Goal: Task Accomplishment & Management: Complete application form

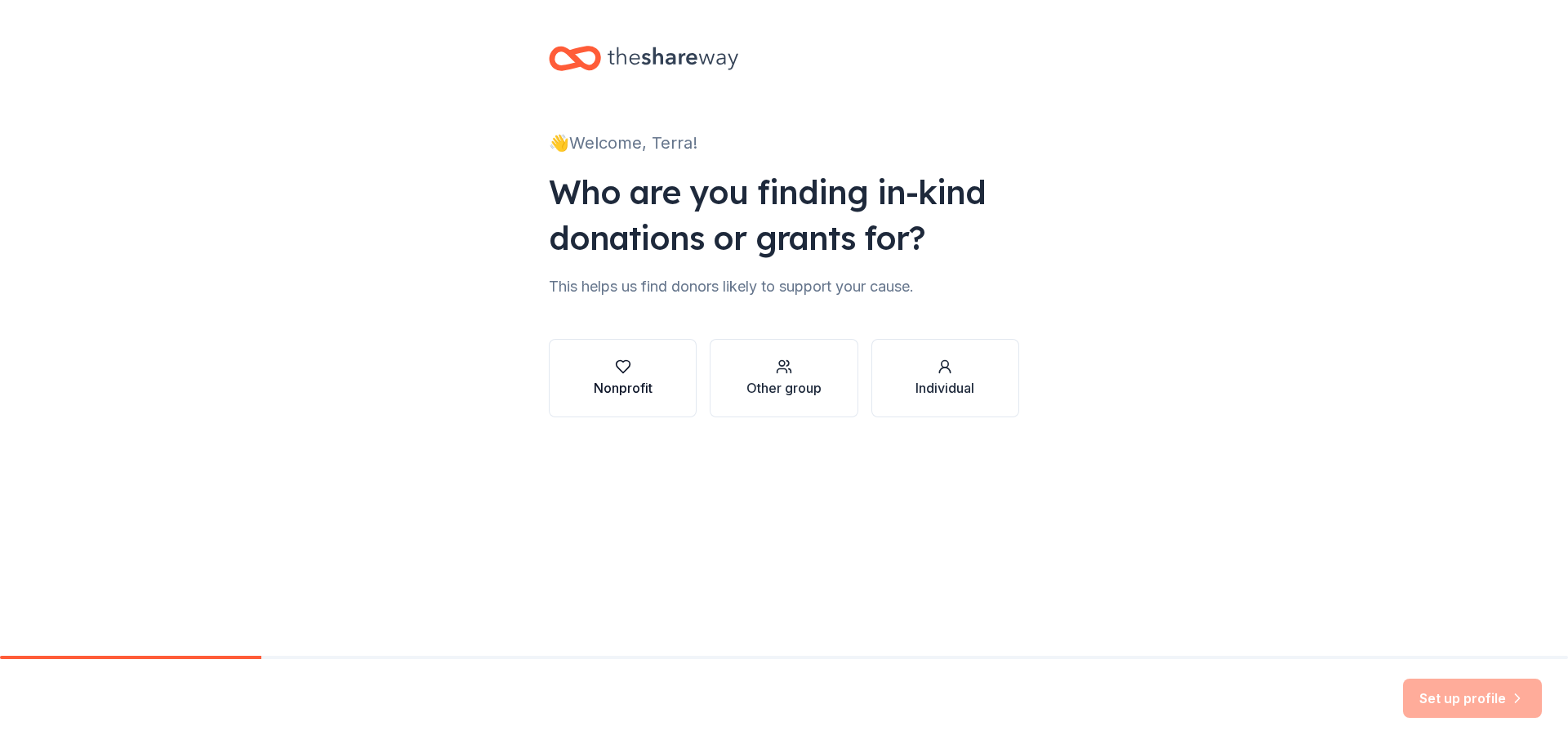
click at [630, 372] on icon "button" at bounding box center [623, 367] width 16 height 16
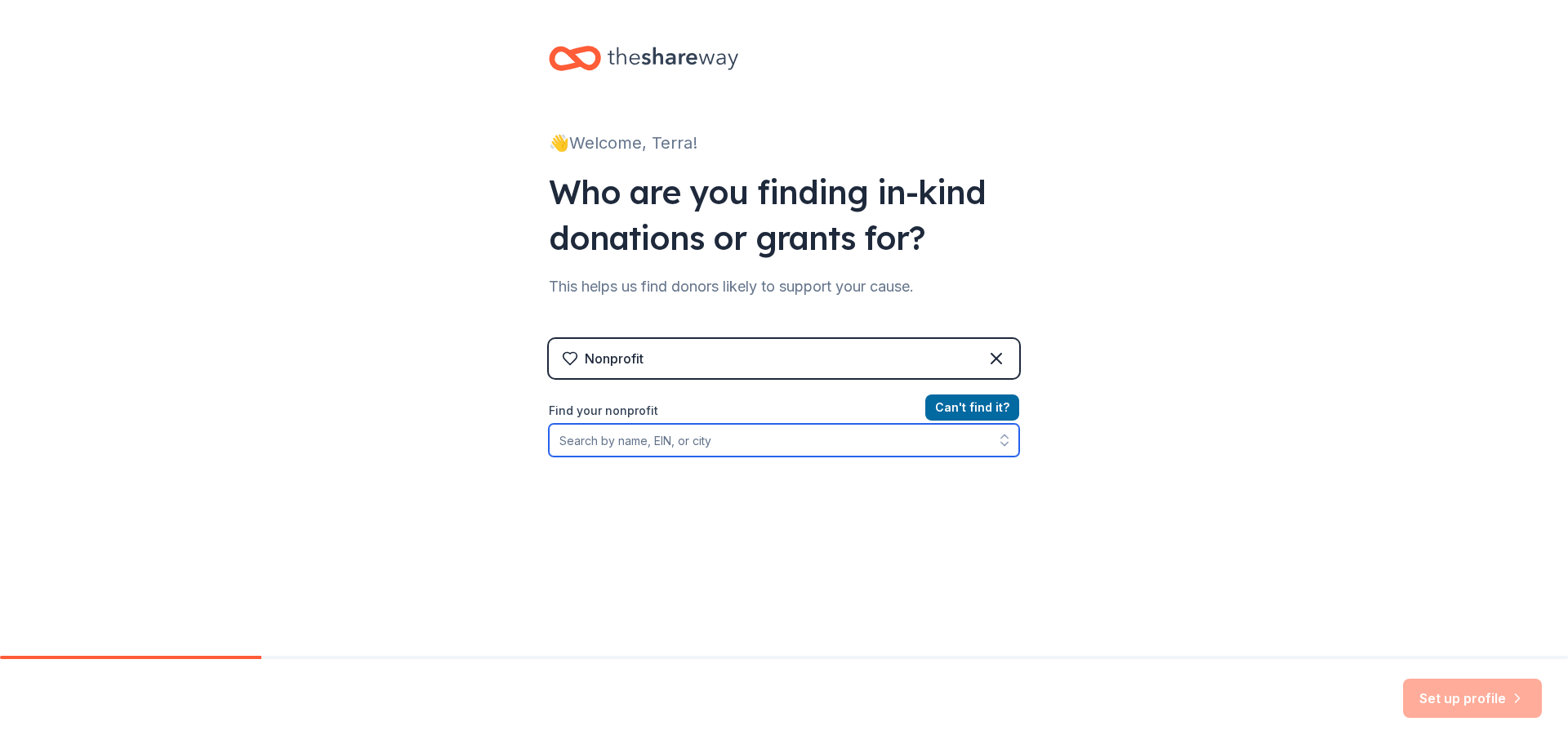
click at [696, 446] on input "Find your nonprofit" at bounding box center [784, 440] width 470 height 32
type input "James H Metzgar PTA"
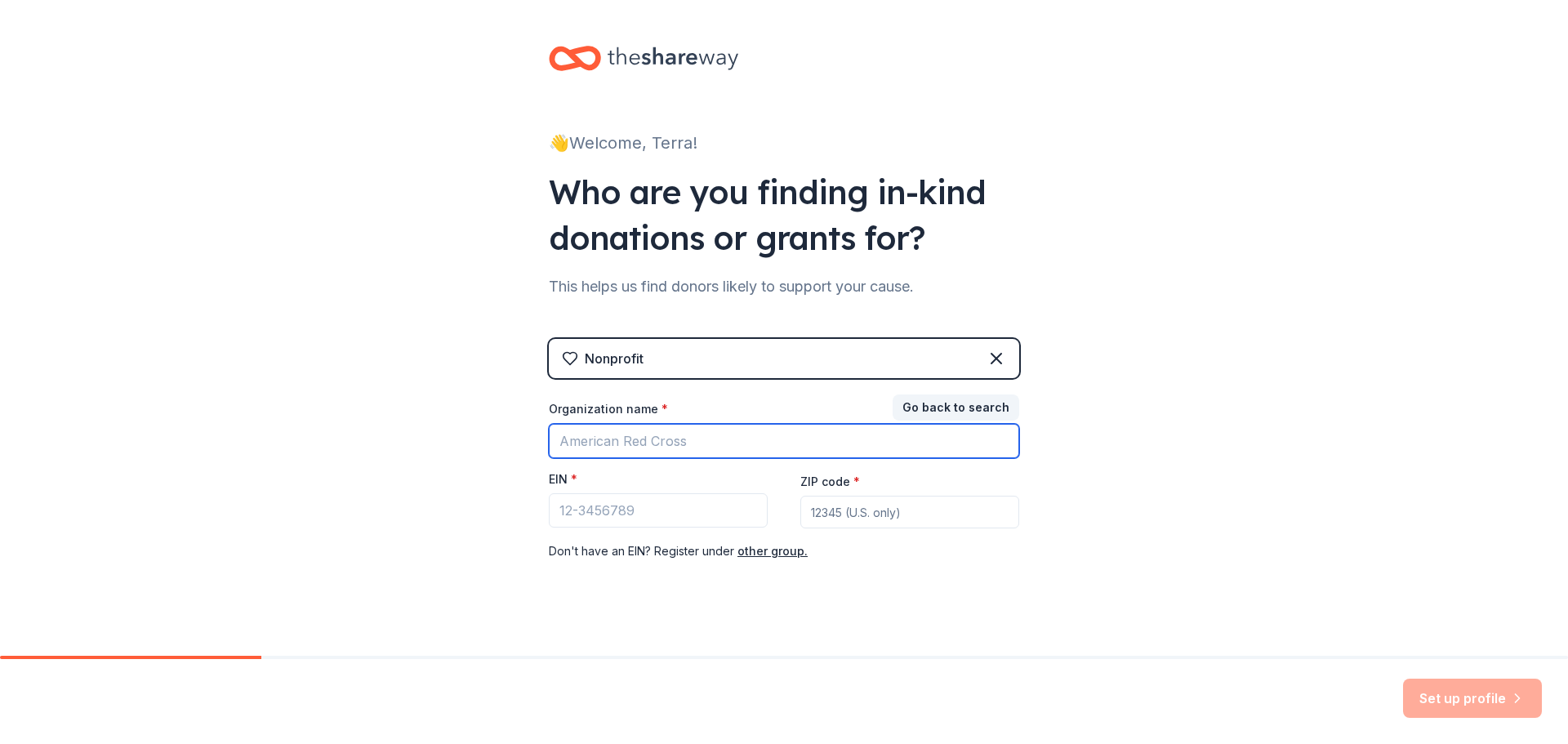
click at [645, 437] on input "Organization name *" at bounding box center [784, 441] width 470 height 34
click at [617, 435] on input "Organization name *" at bounding box center [784, 441] width 470 height 34
type input "James H Metzgar"
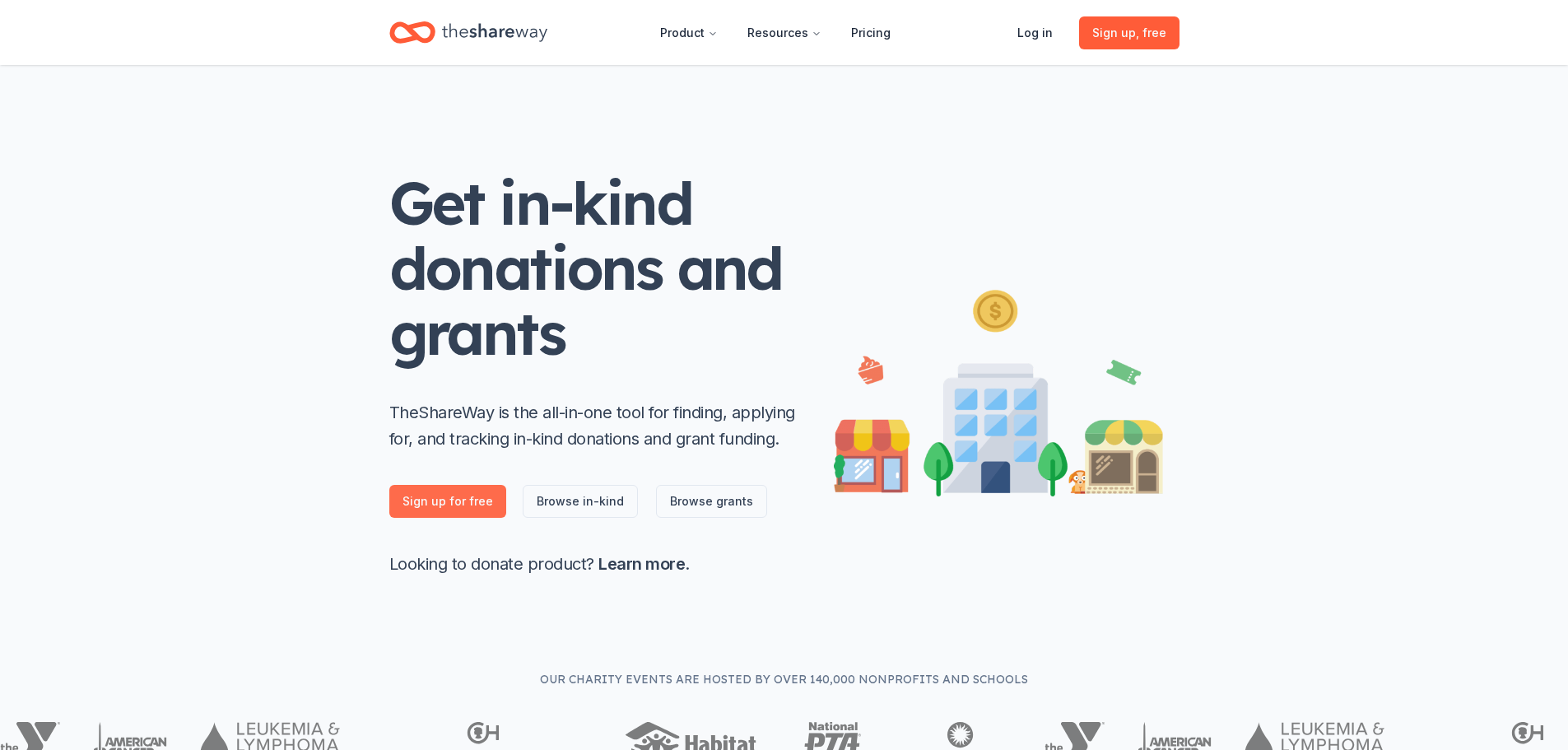
click at [452, 508] on link "Sign up for free" at bounding box center [447, 501] width 117 height 33
click at [465, 503] on link "Sign up for free" at bounding box center [447, 501] width 117 height 33
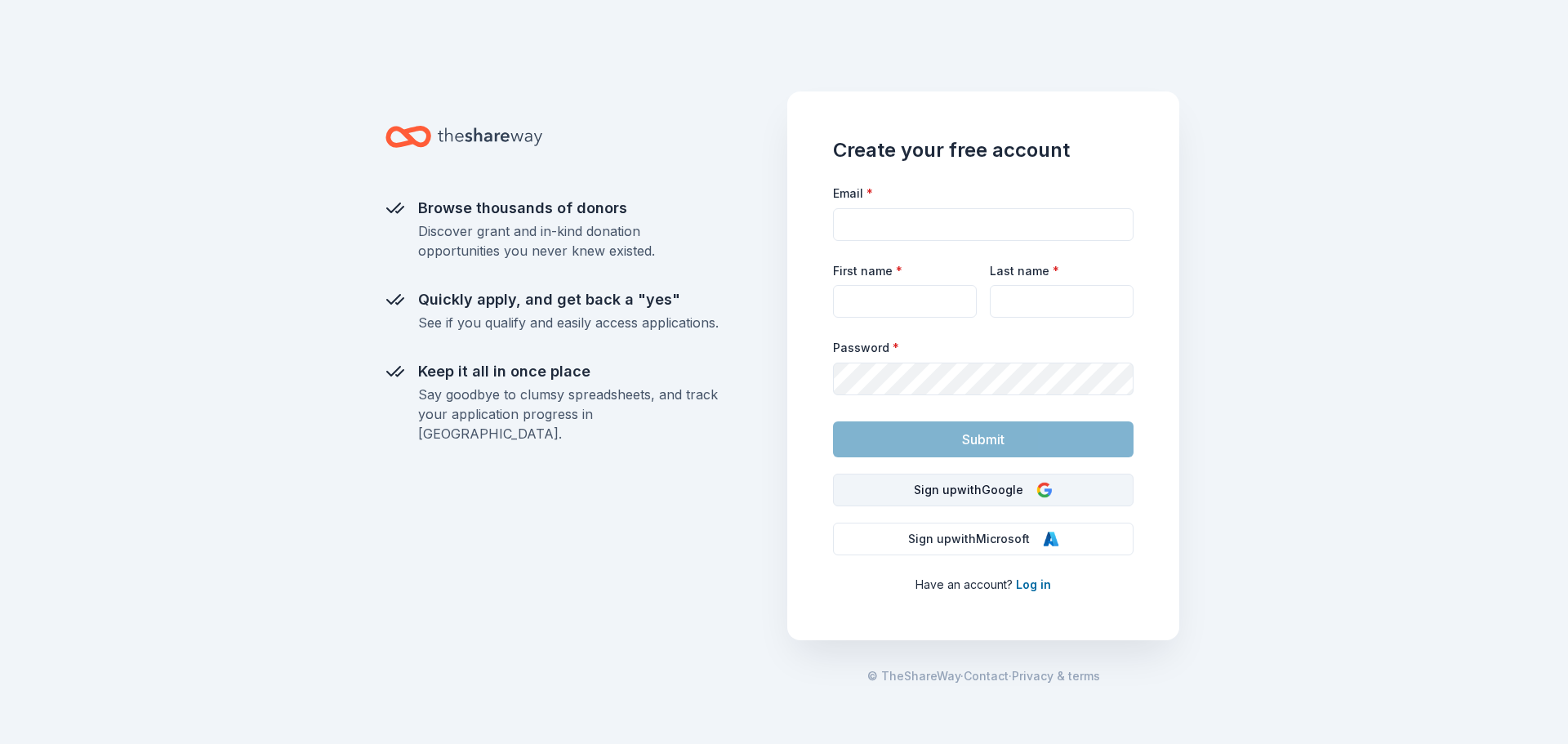
click at [970, 495] on button "Sign up with Google" at bounding box center [983, 490] width 301 height 32
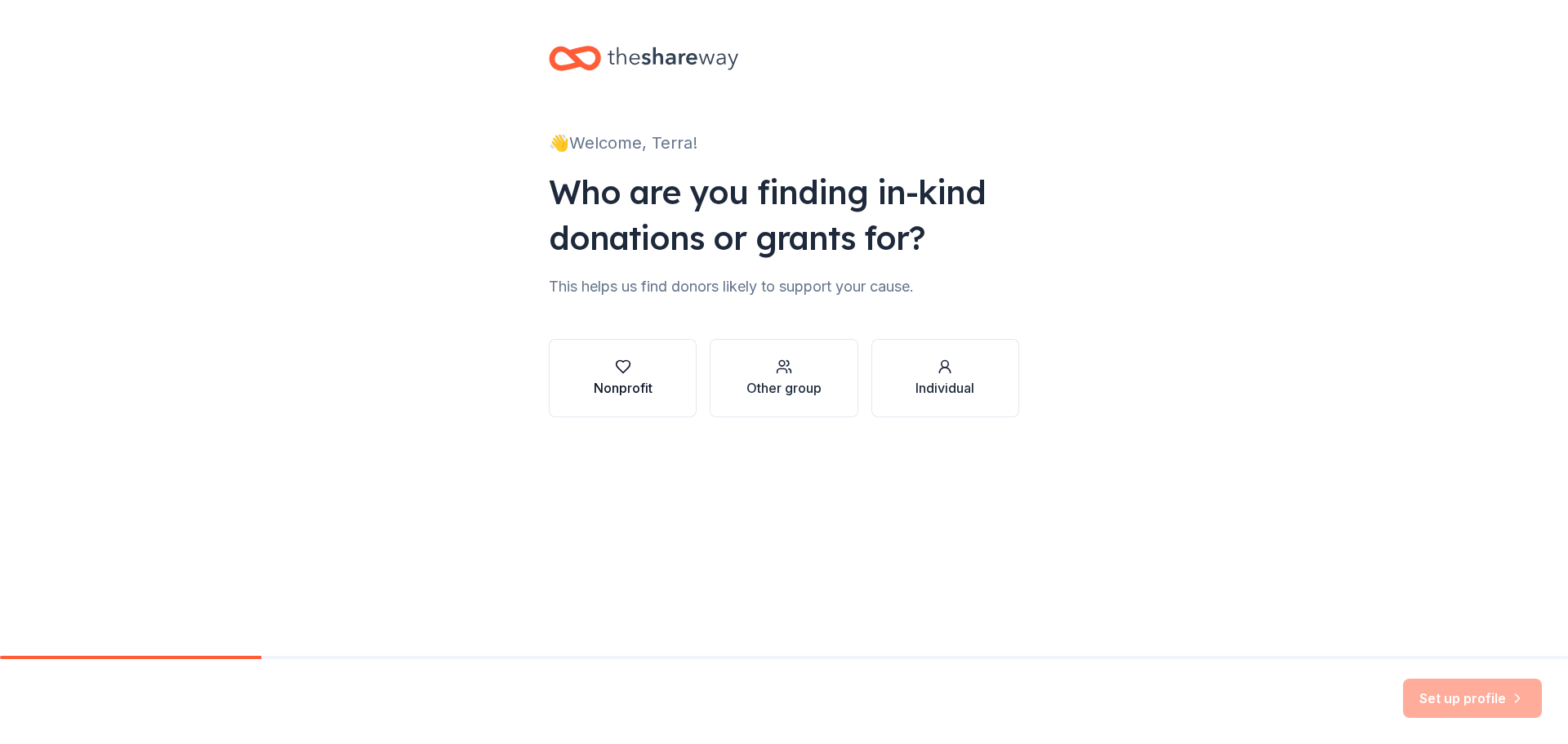
click at [609, 376] on div "Nonprofit" at bounding box center [624, 379] width 59 height 39
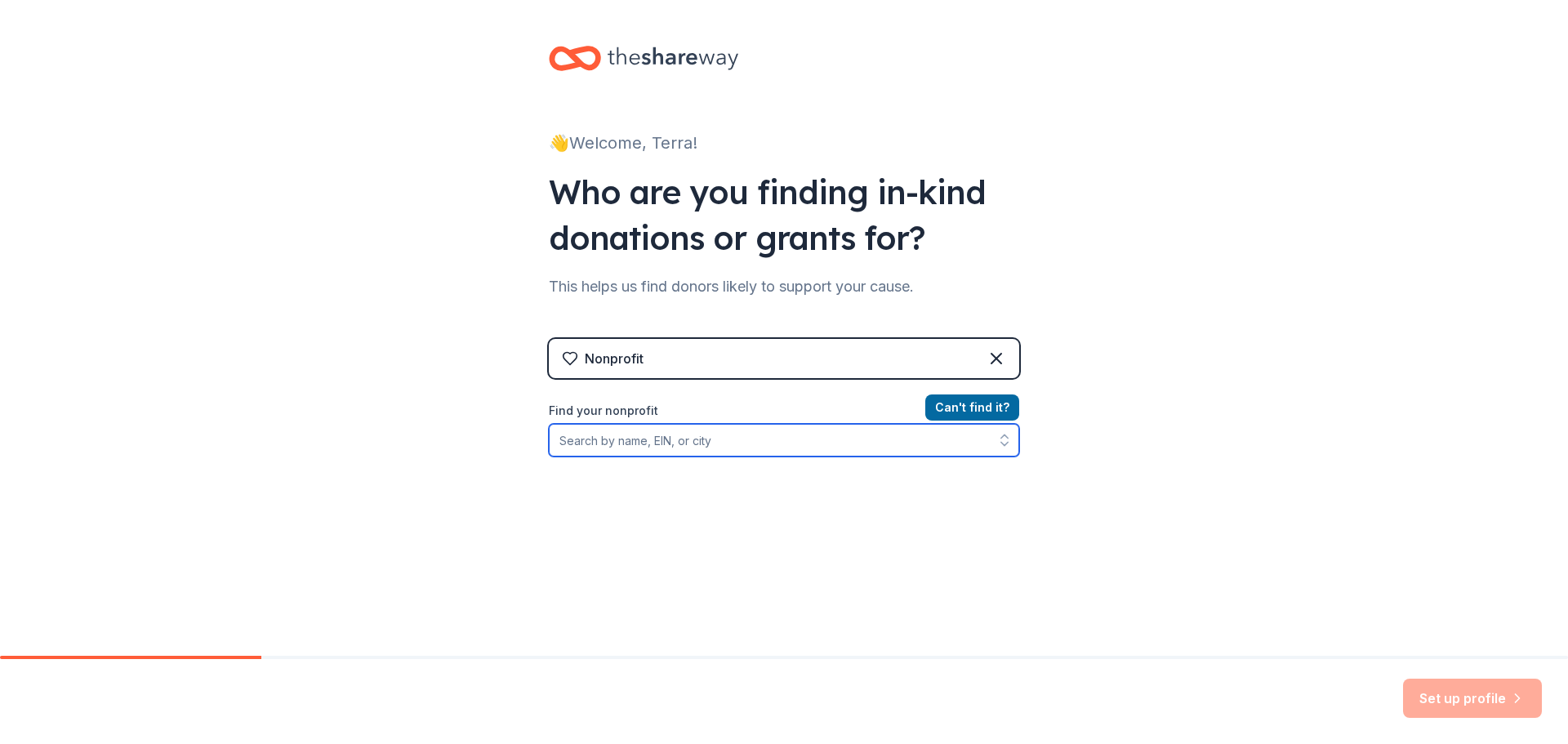
click at [782, 442] on input "Find your nonprofit" at bounding box center [784, 440] width 470 height 32
type input "[PERSON_NAME] PTA"
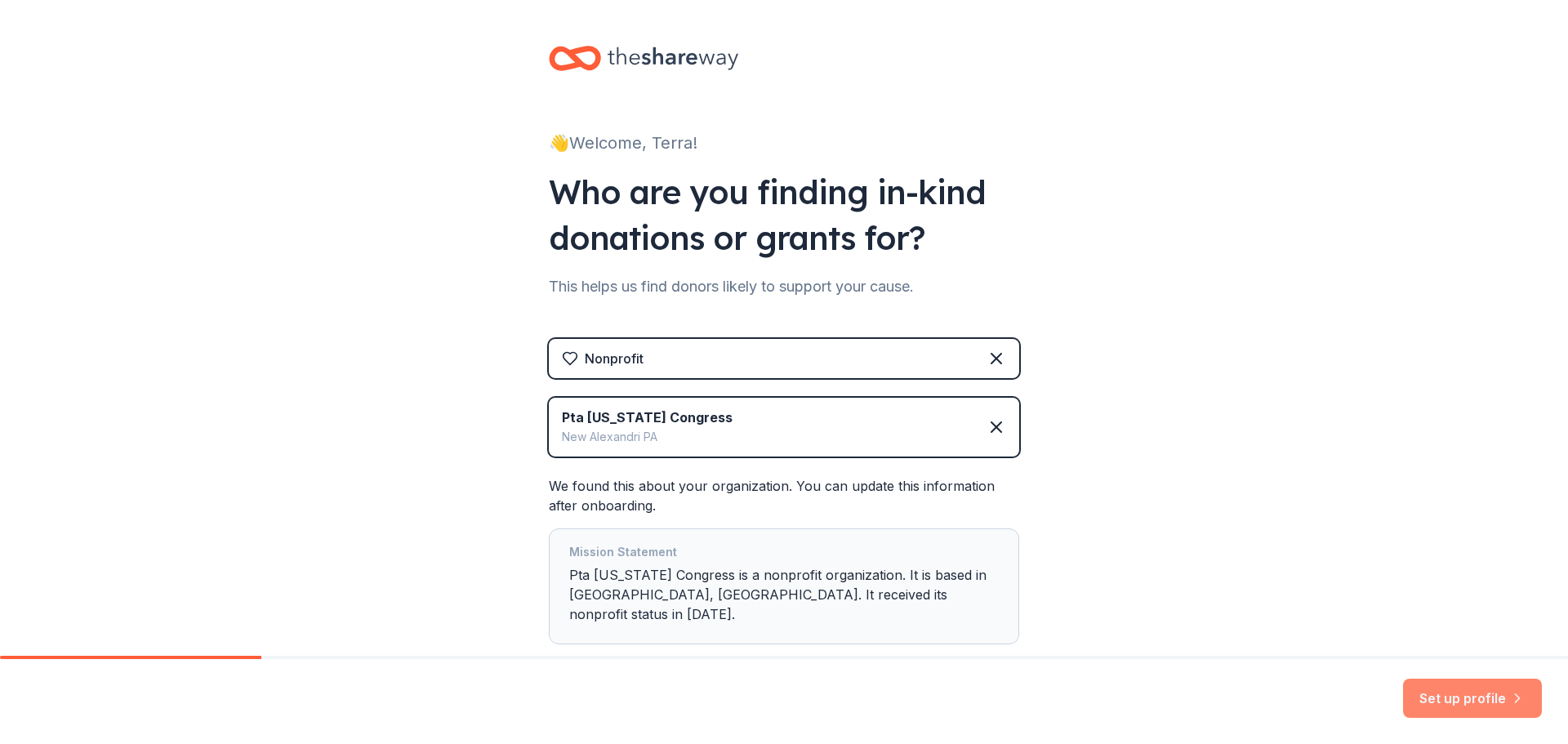
click at [1447, 705] on button "Set up profile" at bounding box center [1473, 698] width 139 height 39
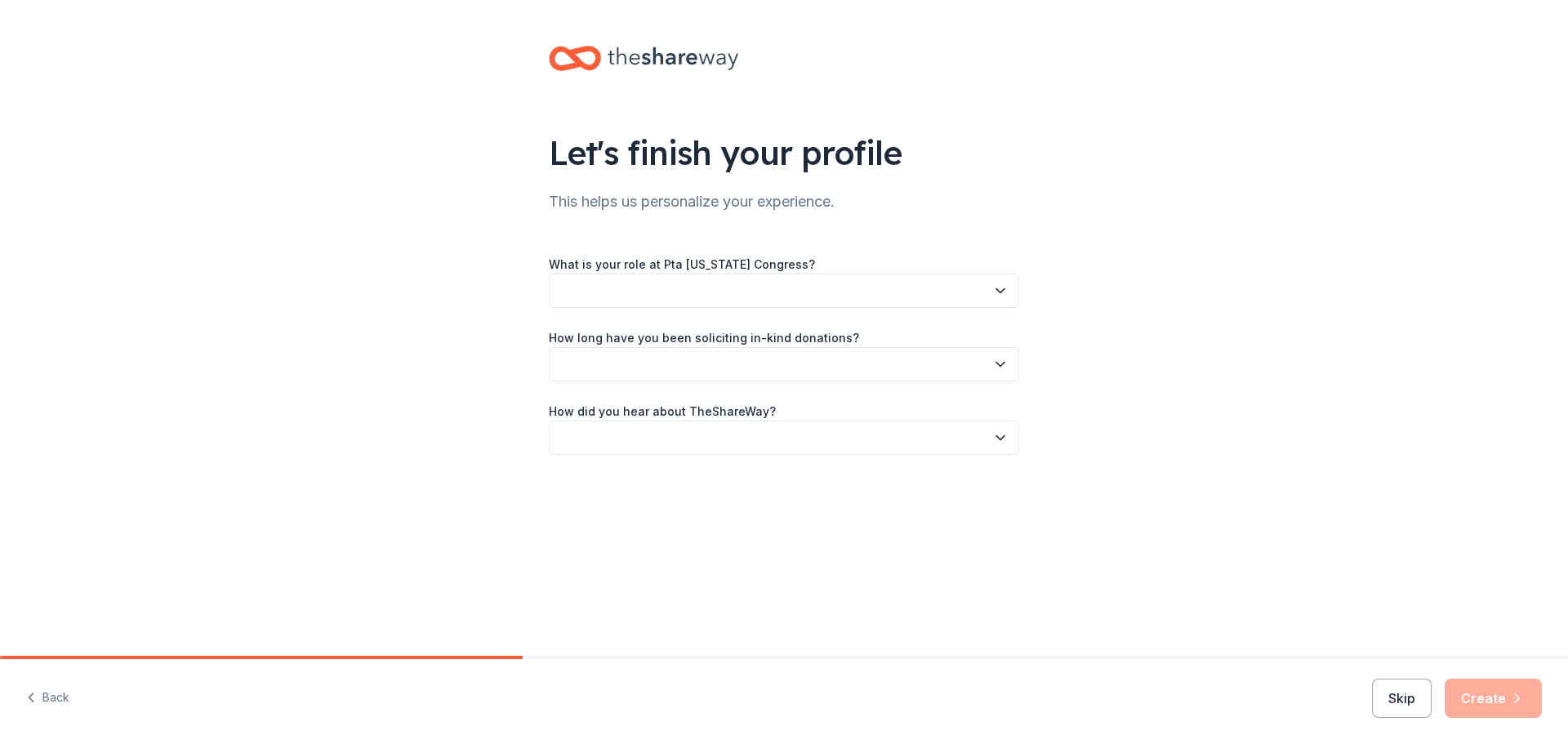
click at [794, 297] on button "button" at bounding box center [784, 291] width 470 height 34
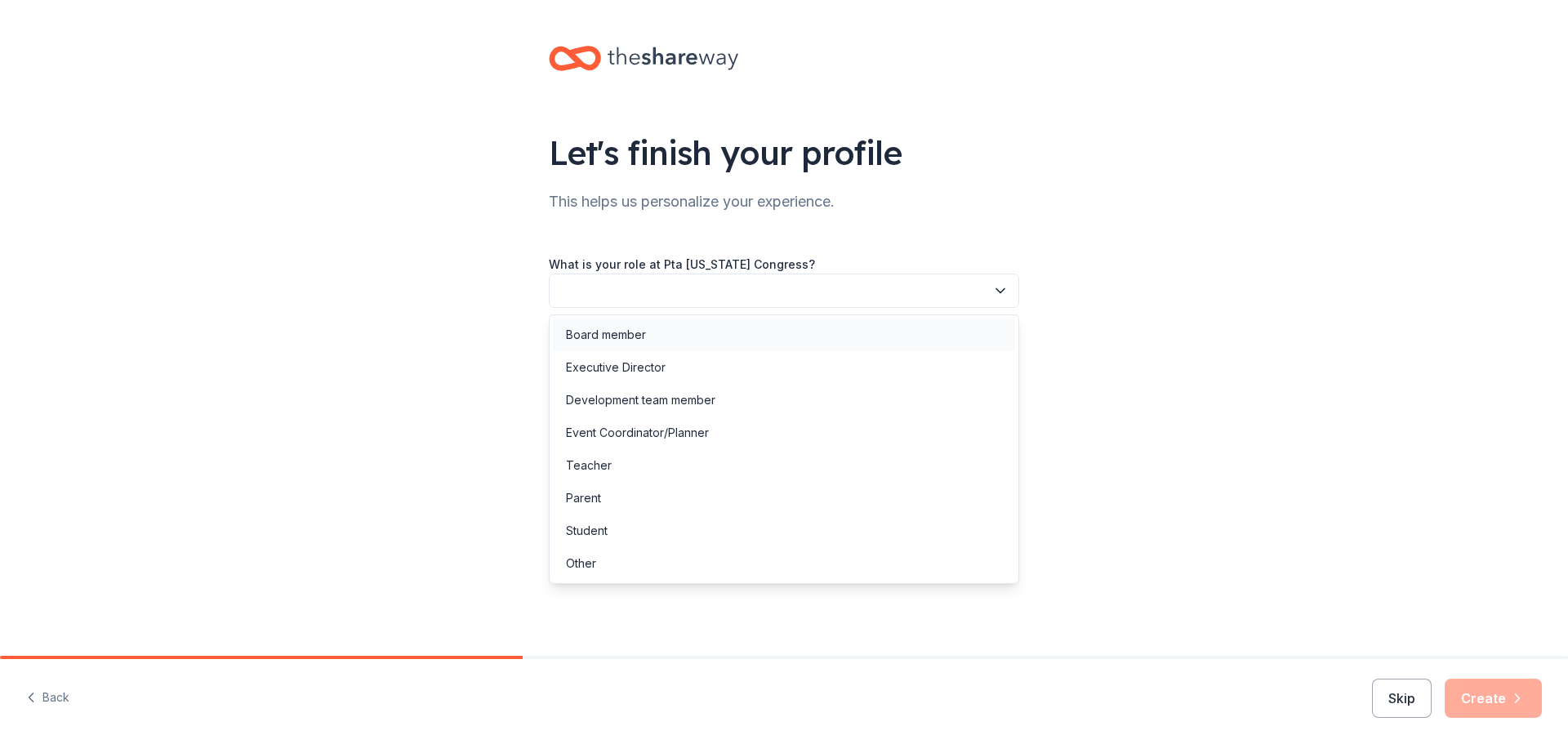
click at [790, 334] on div "Board member" at bounding box center [784, 335] width 462 height 32
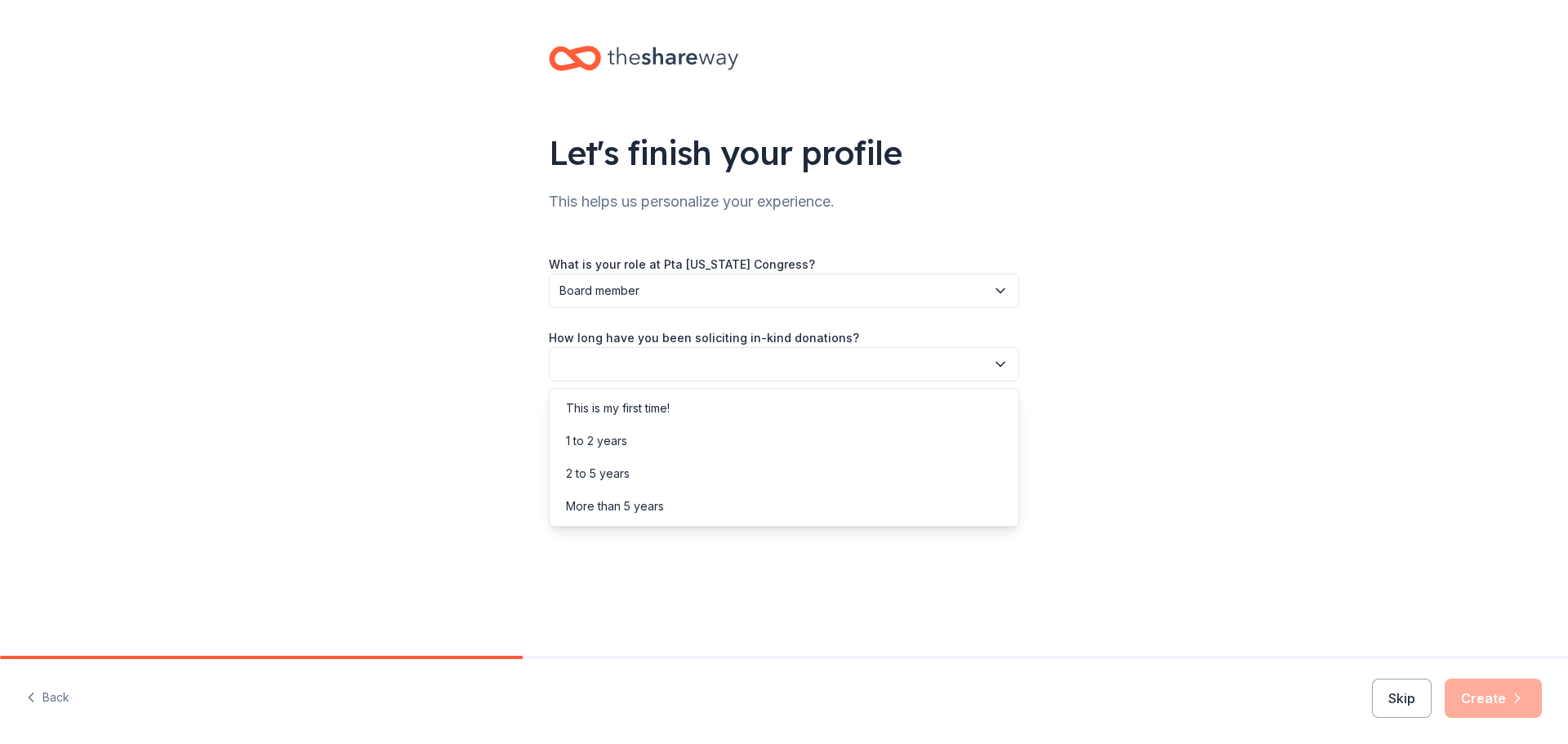
click at [771, 358] on button "button" at bounding box center [784, 364] width 470 height 34
click at [748, 416] on div "This is my first time!" at bounding box center [784, 408] width 462 height 32
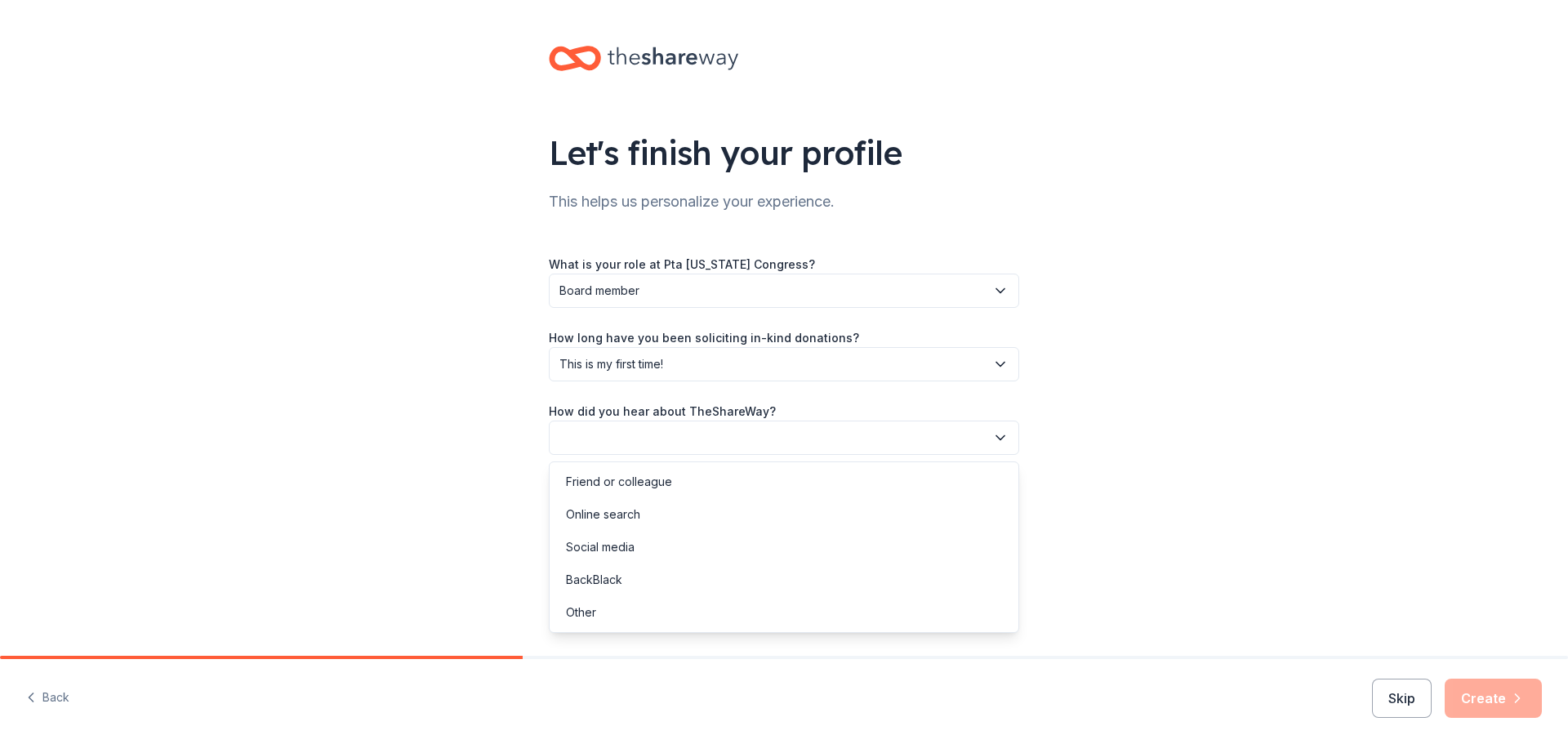
click at [731, 438] on button "button" at bounding box center [784, 438] width 470 height 34
click at [696, 524] on div "Online search" at bounding box center [784, 514] width 462 height 32
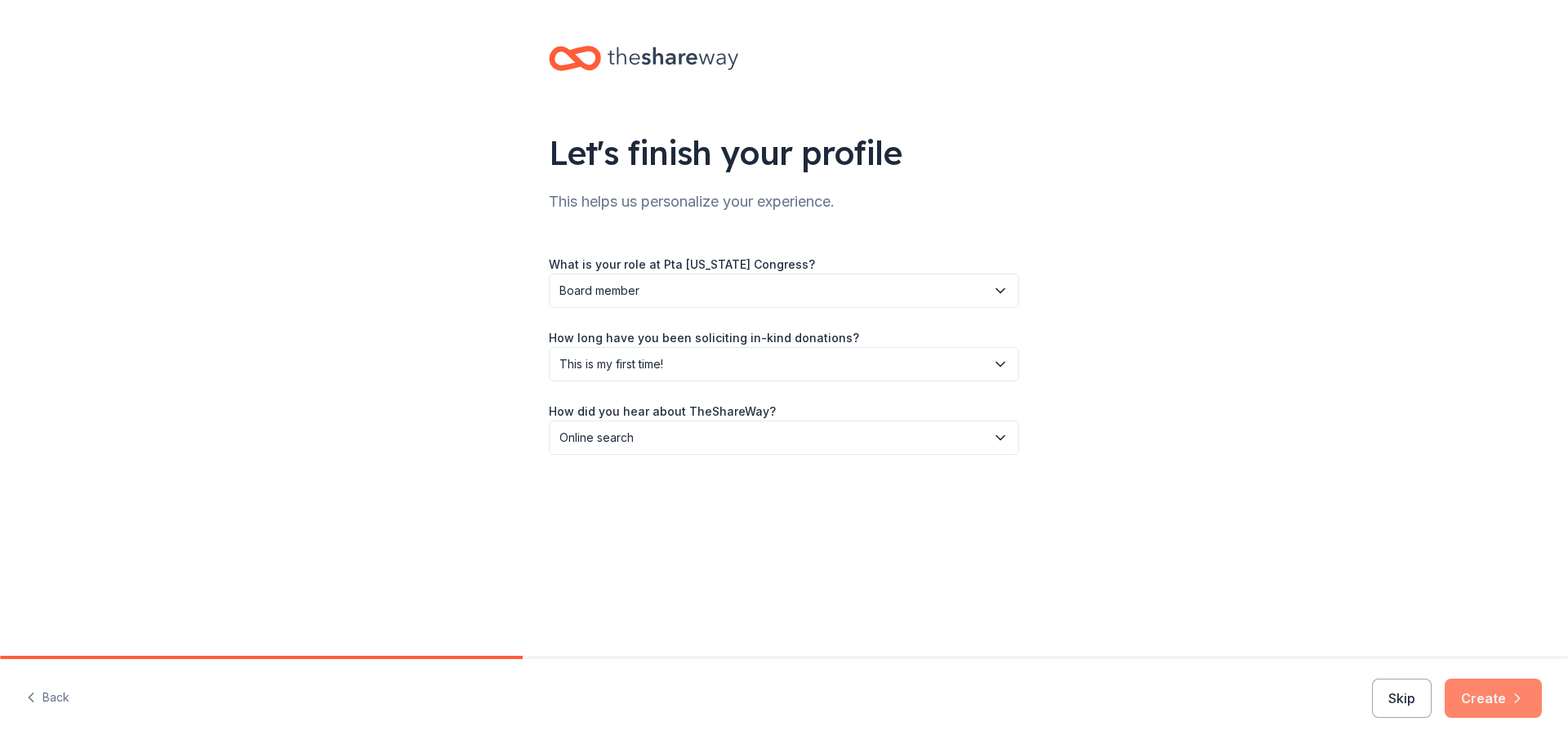
click at [1499, 705] on button "Create" at bounding box center [1494, 698] width 97 height 39
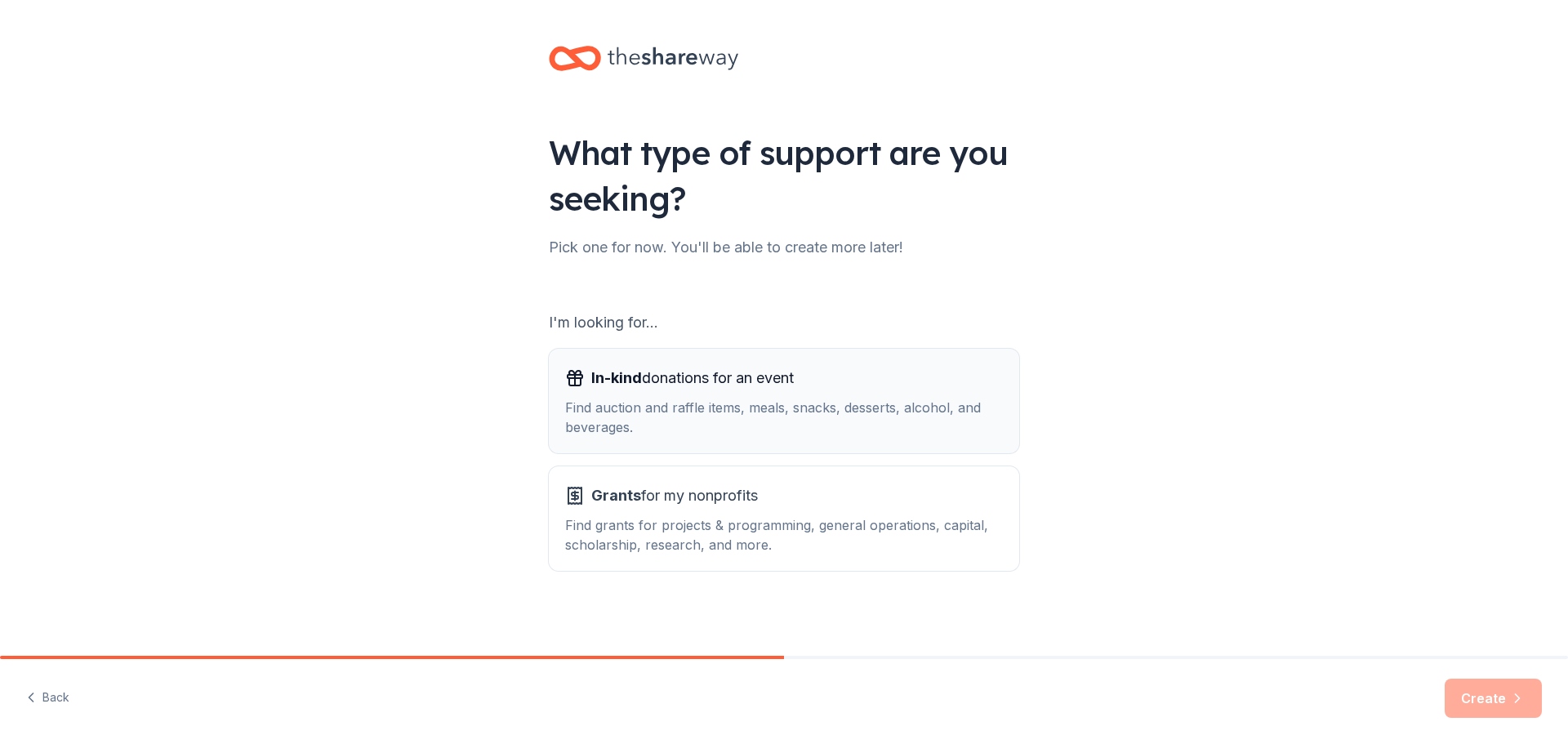
click at [804, 395] on div "In-kind donations for an event Find auction and raffle items, meals, snacks, de…" at bounding box center [784, 401] width 438 height 72
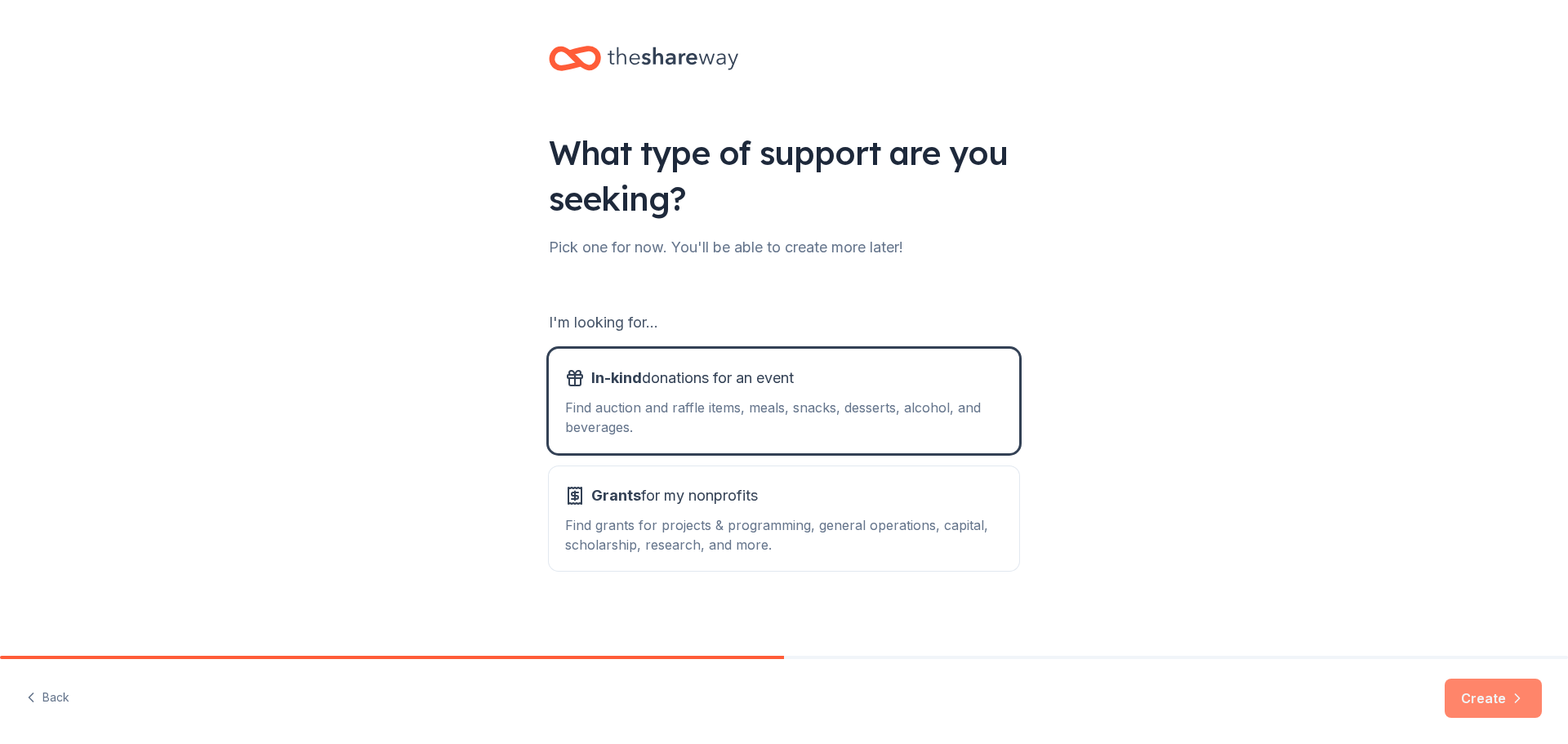
click at [1478, 706] on button "Create" at bounding box center [1494, 698] width 97 height 39
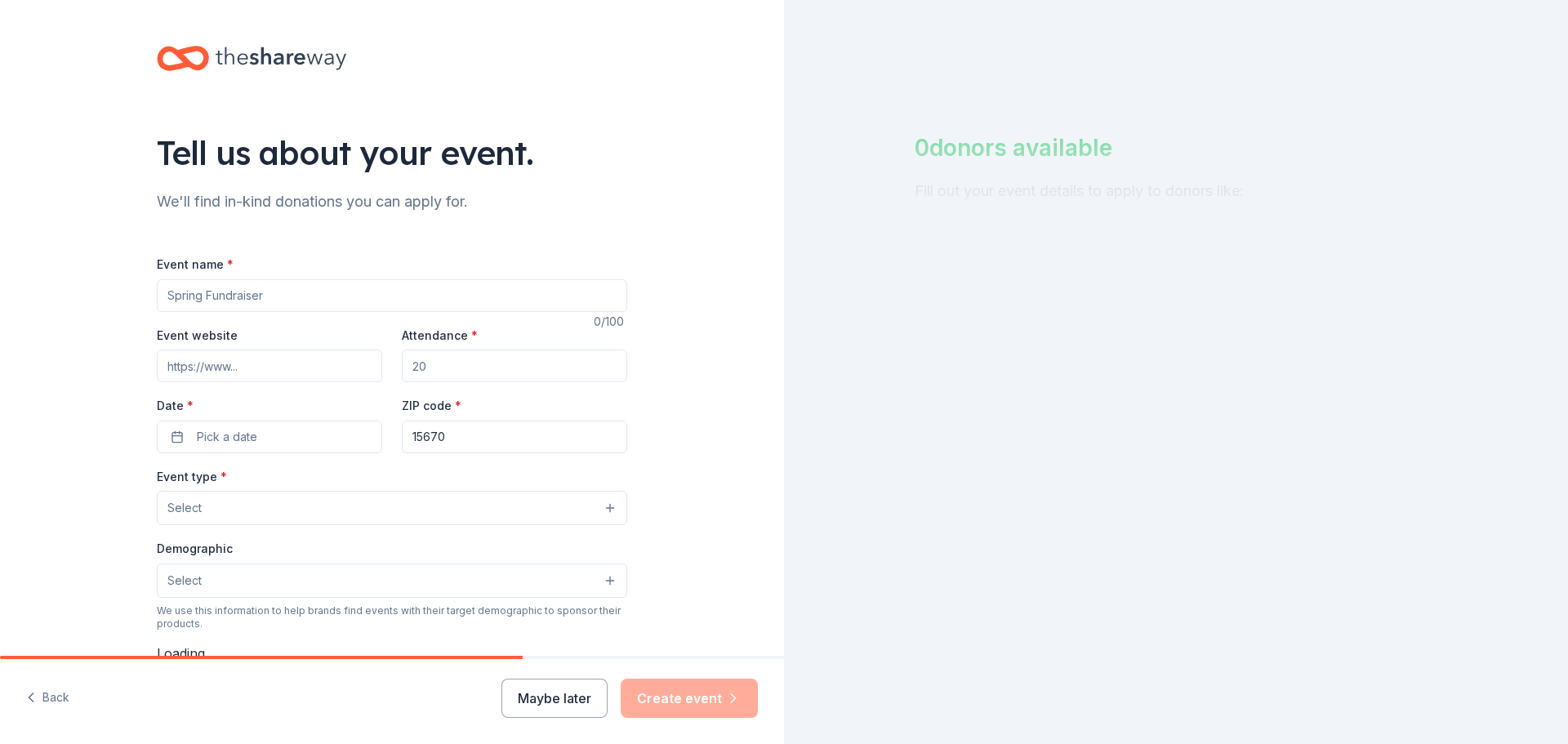
click at [285, 296] on input "Event name *" at bounding box center [392, 295] width 470 height 32
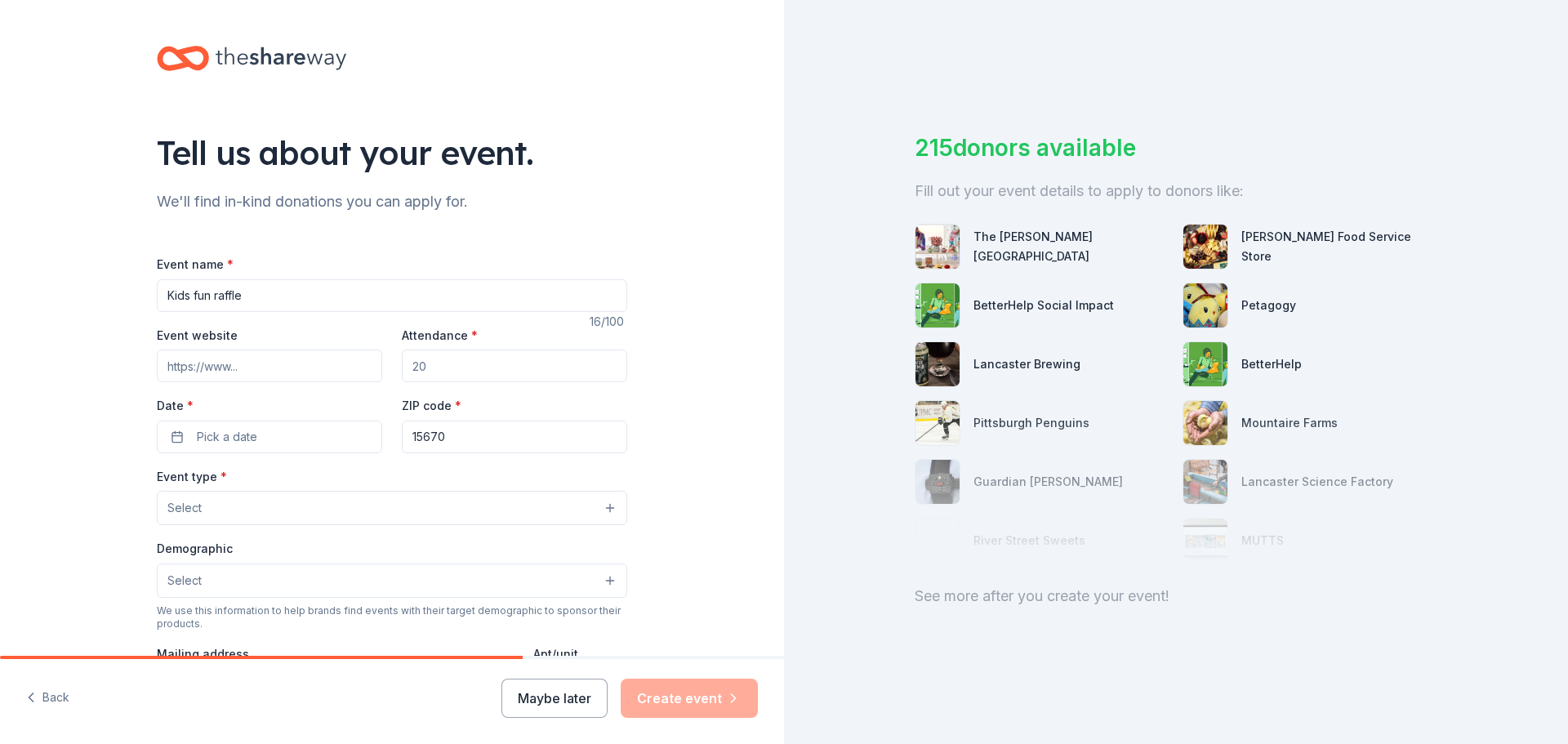
type input "Kids fun raffle"
click at [423, 364] on input "Attendance *" at bounding box center [514, 366] width 225 height 32
click at [238, 432] on span "Pick a date" at bounding box center [226, 437] width 60 height 20
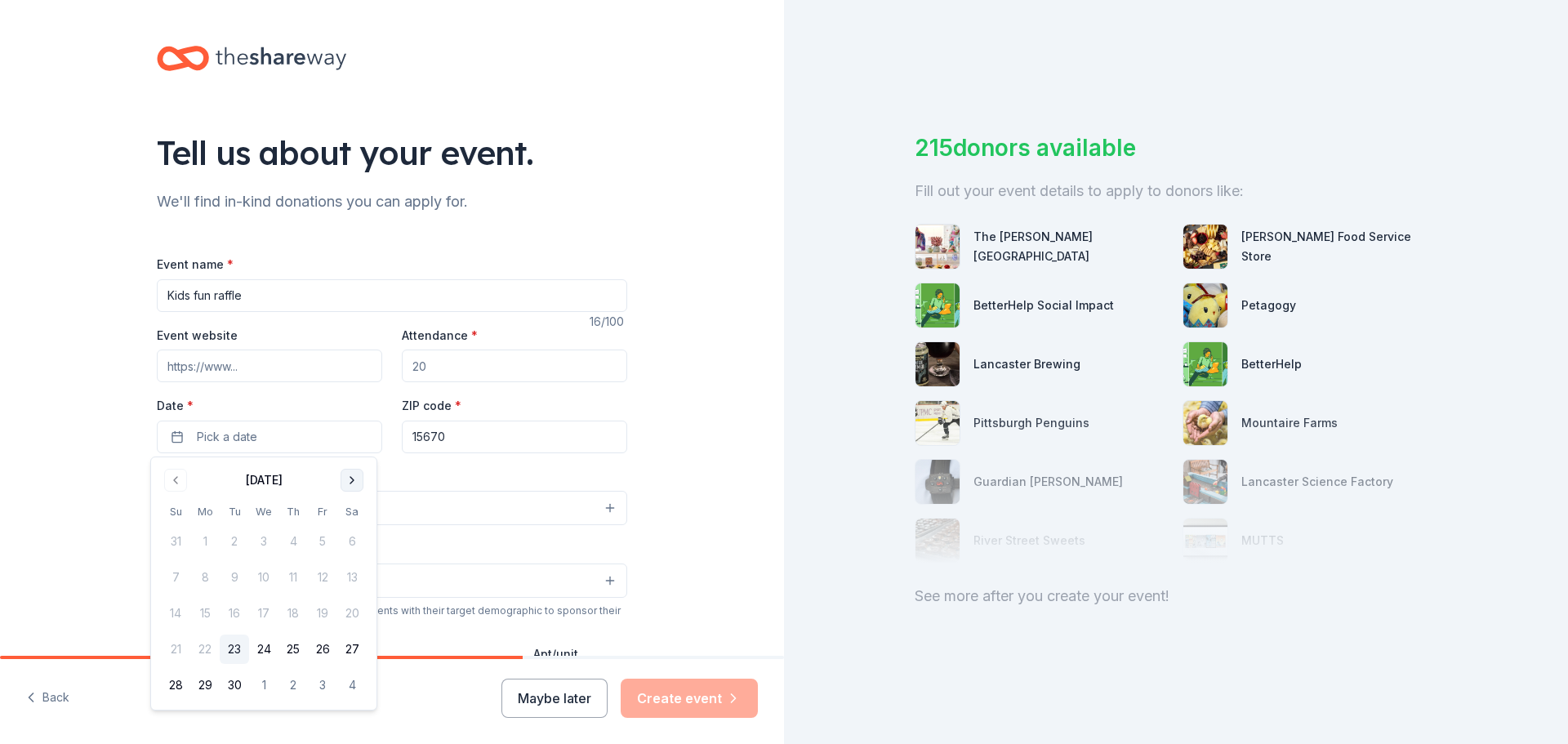
click at [345, 478] on button "Go to next month" at bounding box center [352, 479] width 22 height 22
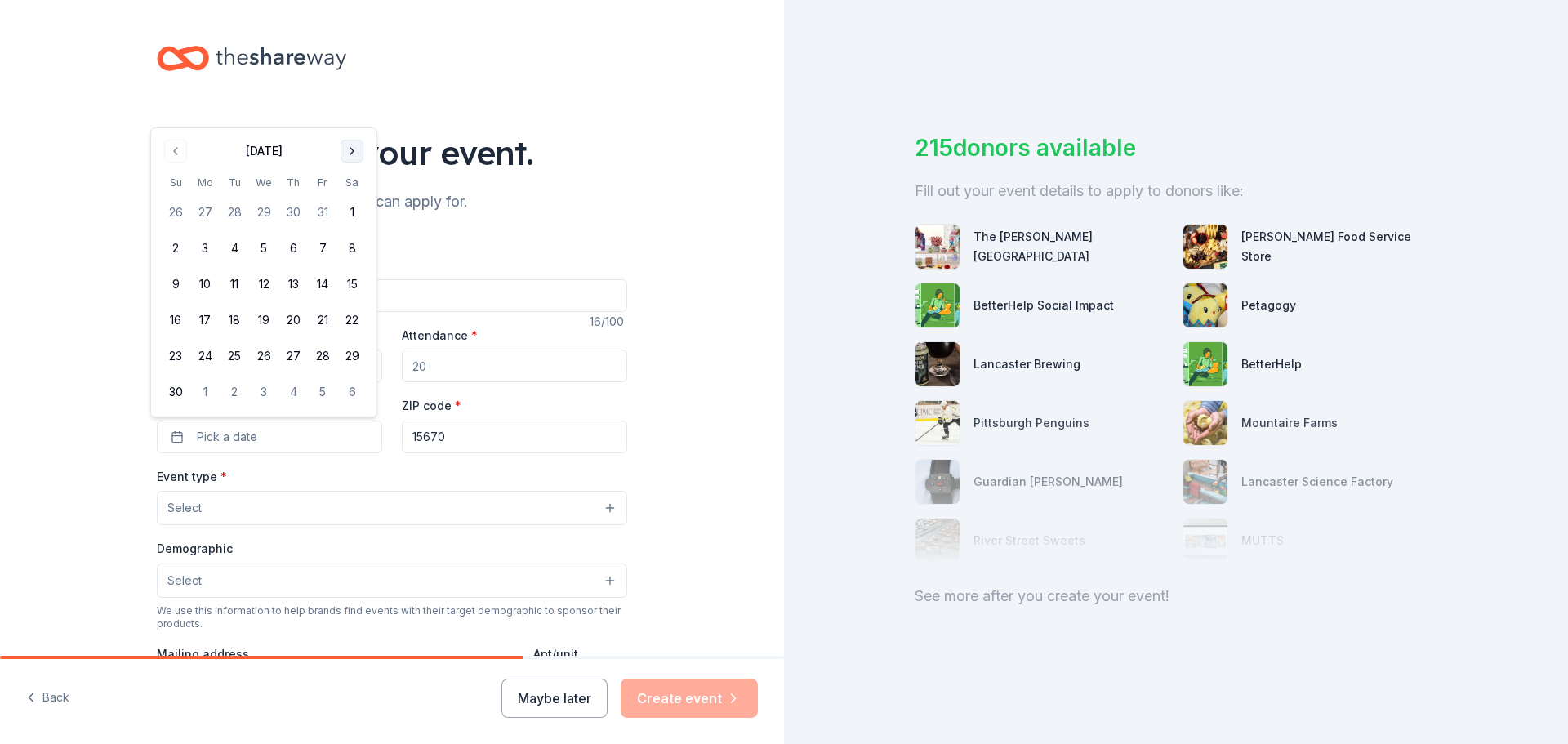
click at [358, 151] on button "Go to next month" at bounding box center [352, 151] width 22 height 22
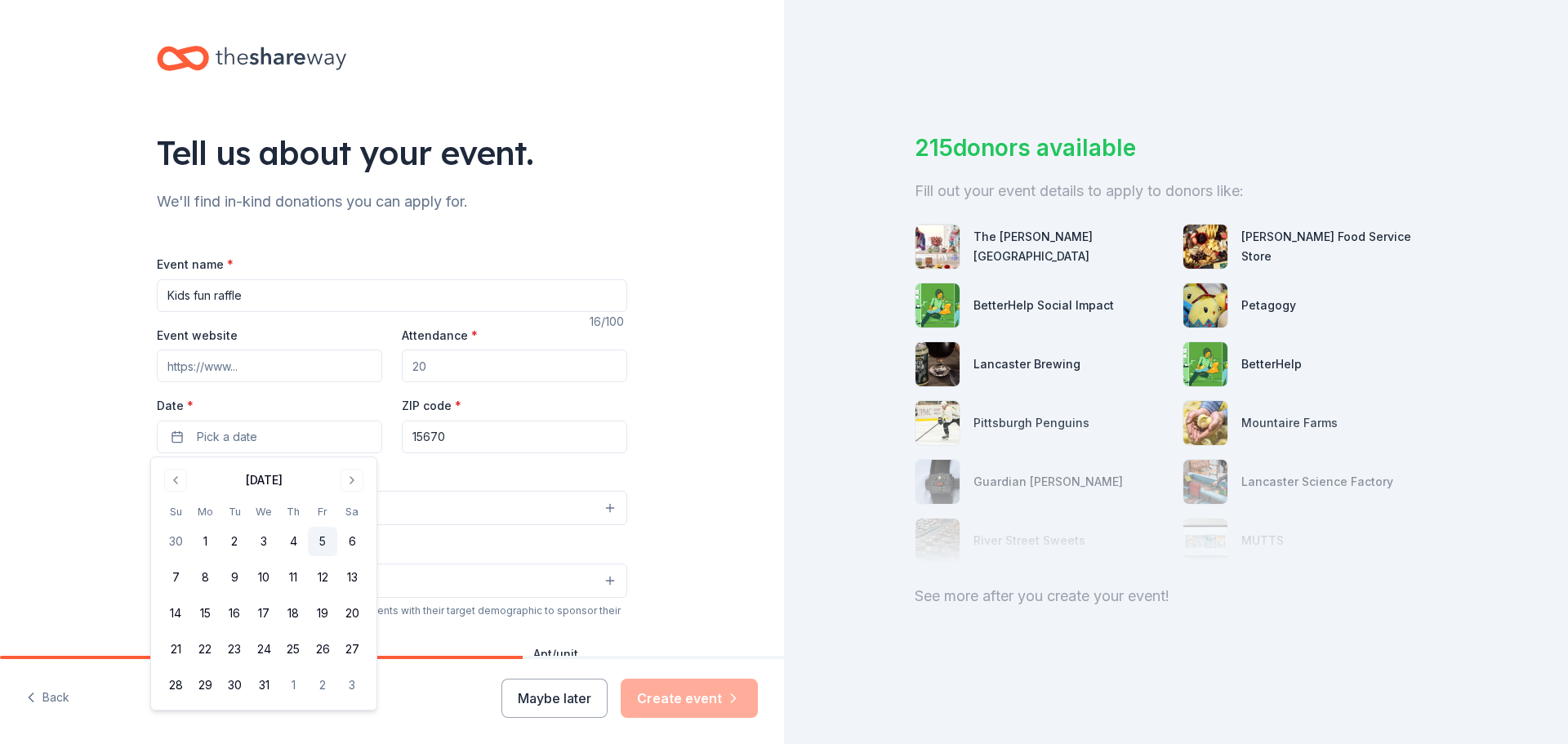
click at [327, 540] on button "5" at bounding box center [322, 541] width 30 height 30
click at [320, 537] on button "5" at bounding box center [322, 541] width 30 height 30
click at [466, 372] on input "Attendance *" at bounding box center [514, 366] width 225 height 32
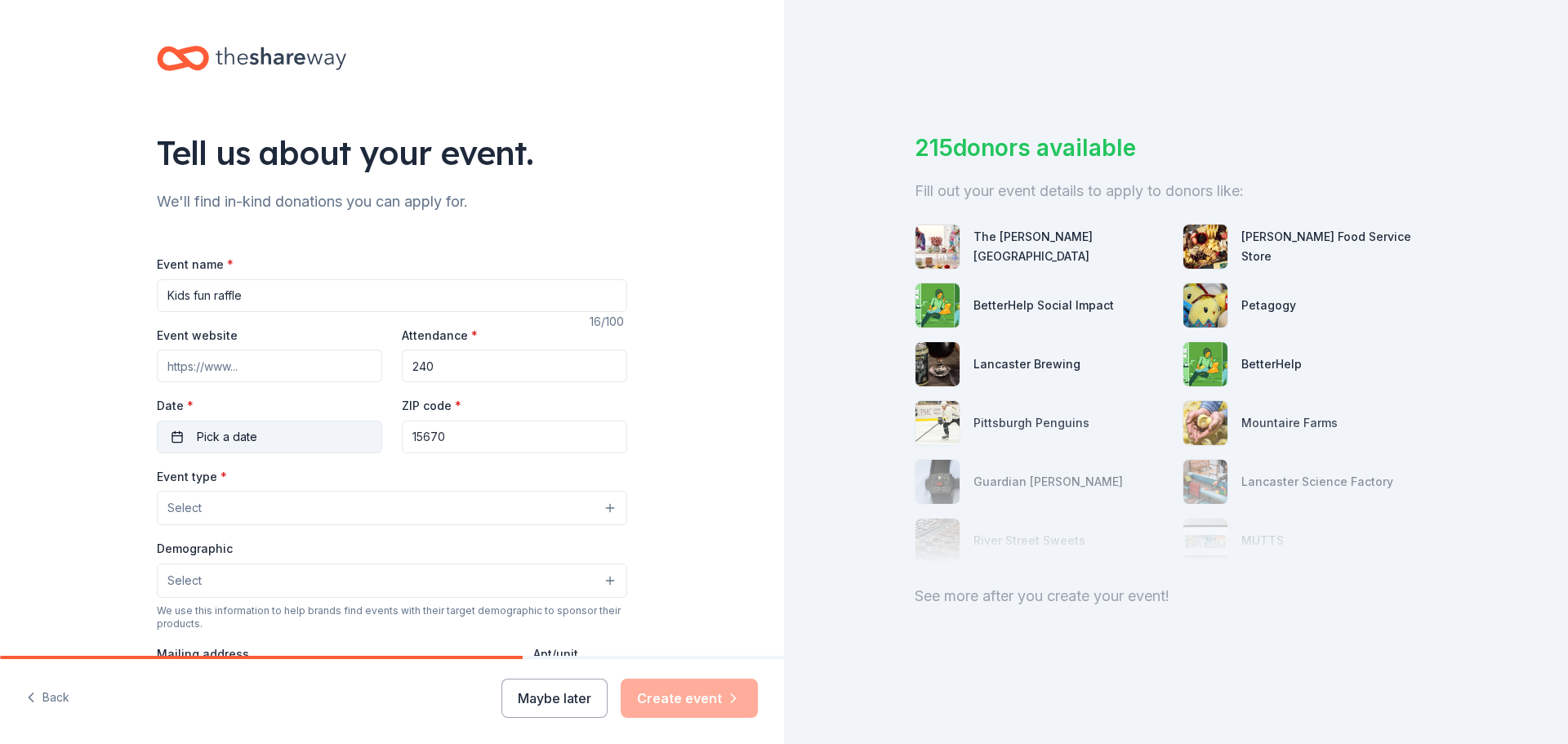
type input "240"
click at [163, 437] on button "Pick a date" at bounding box center [269, 437] width 225 height 32
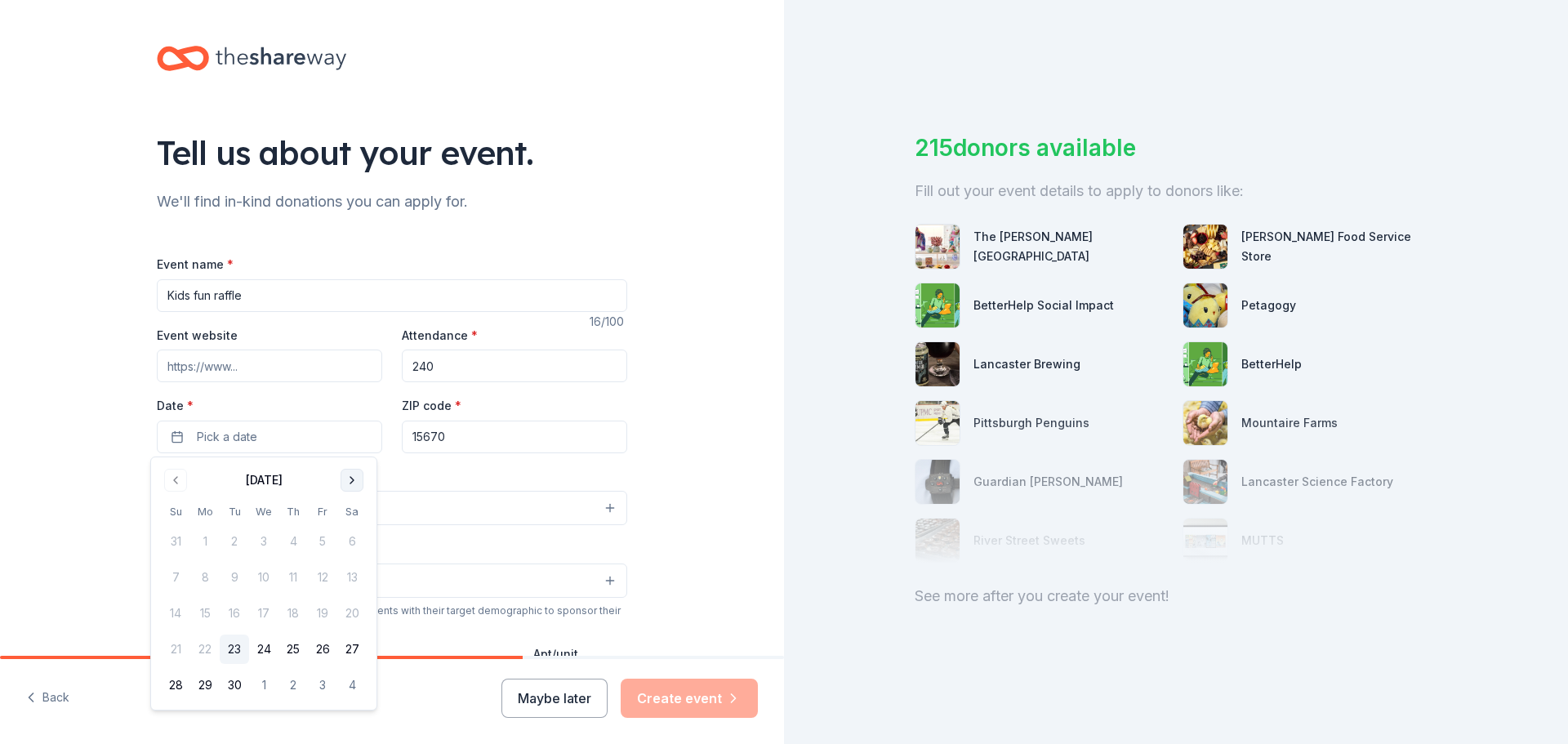
click at [355, 479] on button "Go to next month" at bounding box center [352, 479] width 22 height 22
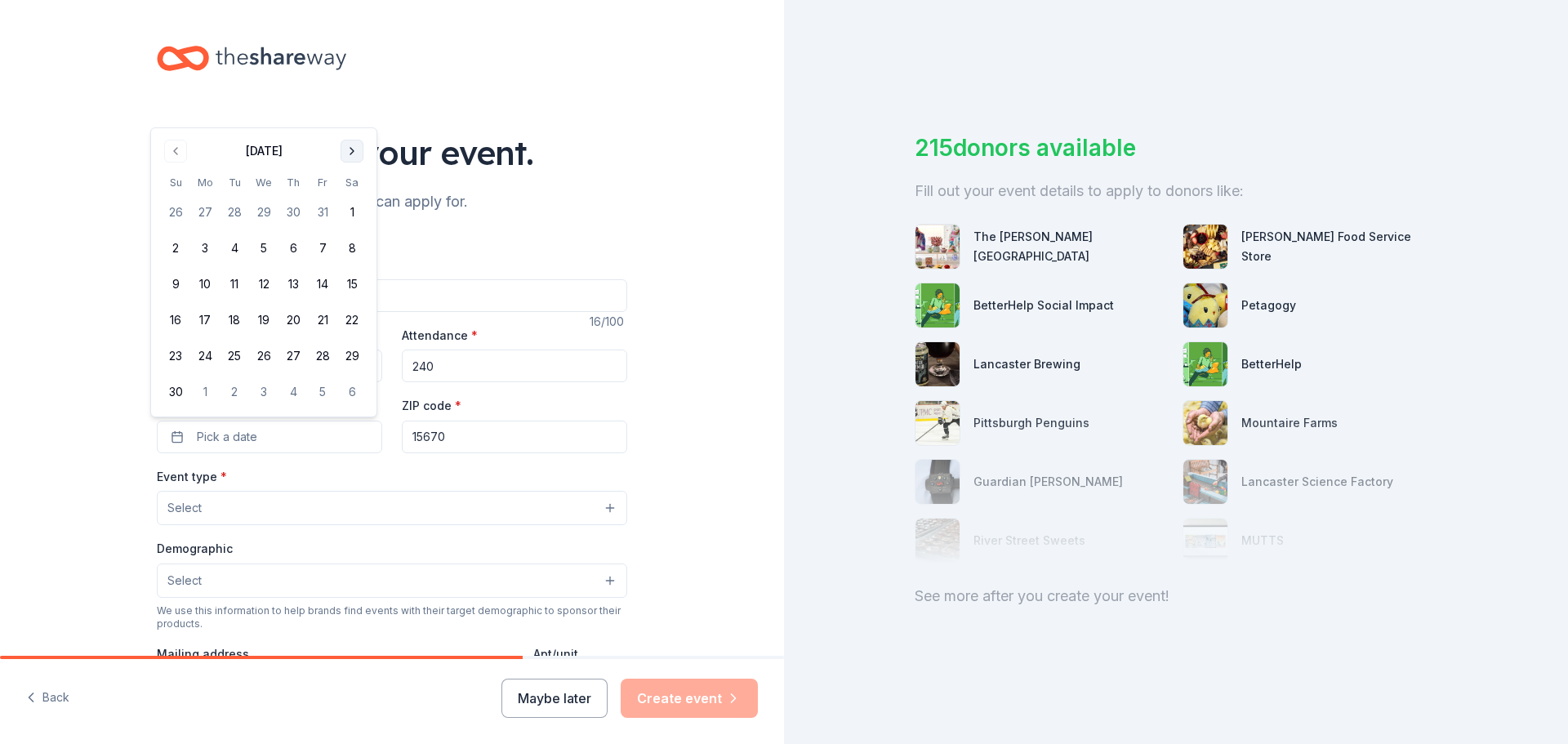
click at [351, 140] on button "Go to next month" at bounding box center [352, 151] width 22 height 22
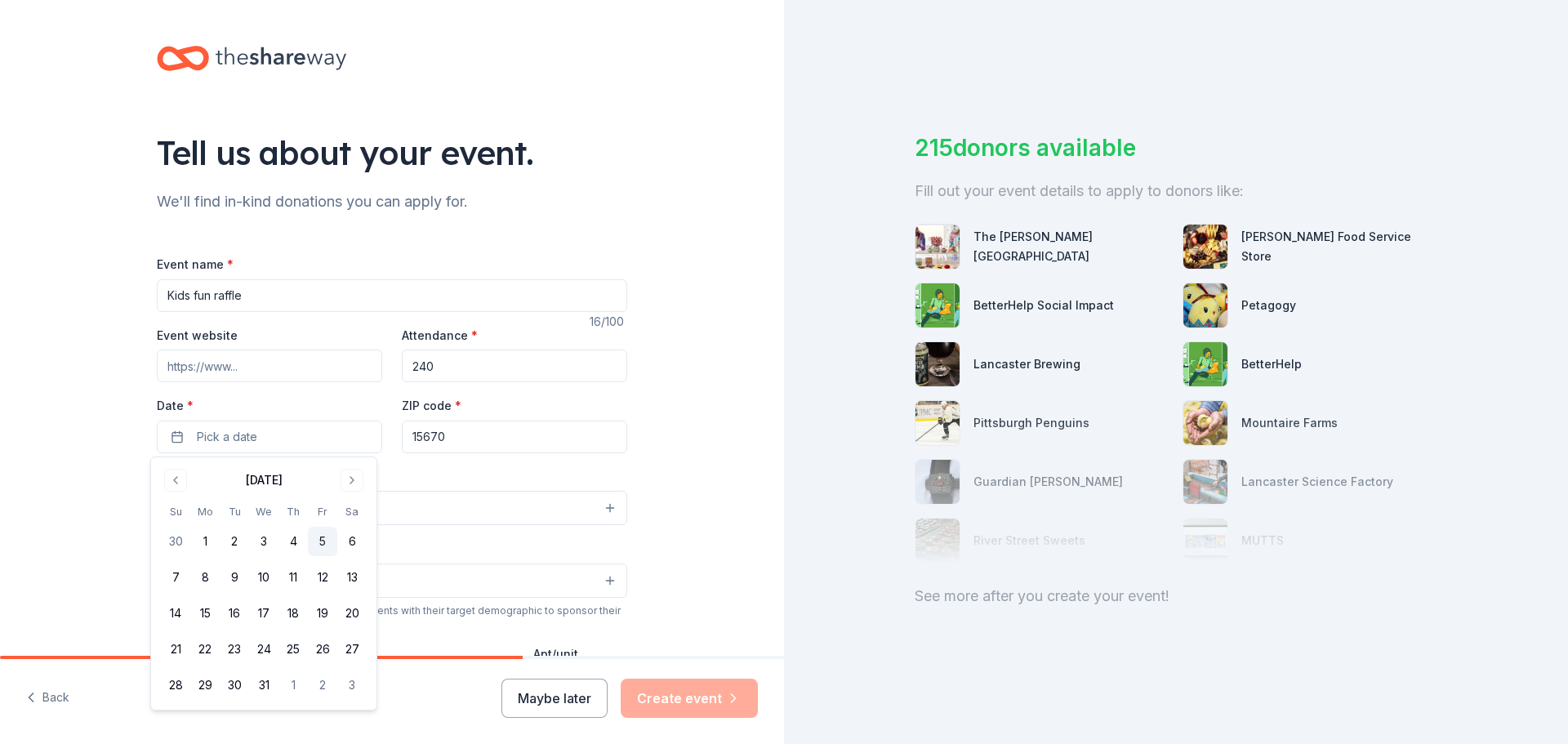
click at [320, 548] on button "5" at bounding box center [322, 541] width 30 height 30
click at [503, 491] on button "Select" at bounding box center [392, 508] width 470 height 34
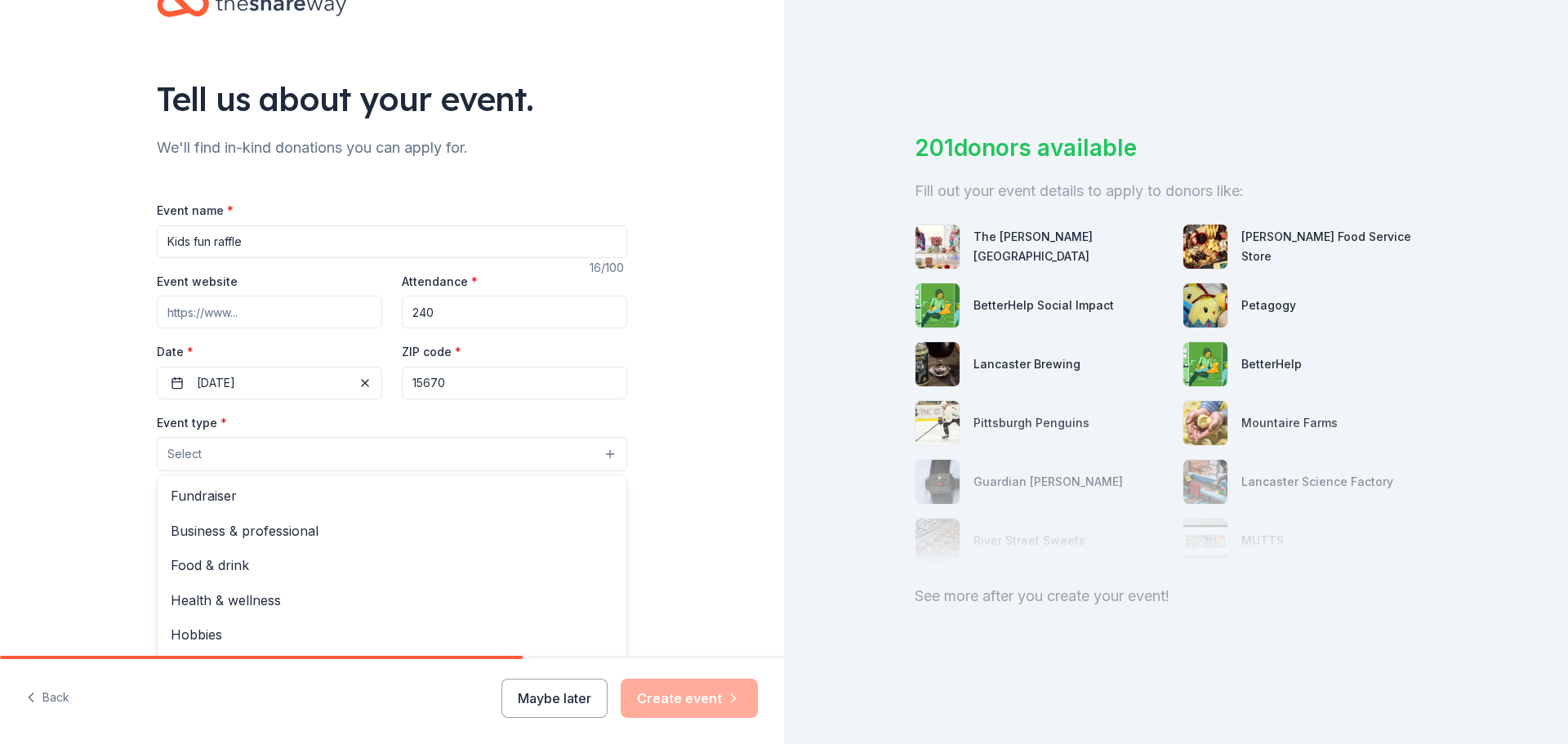
scroll to position [82, 0]
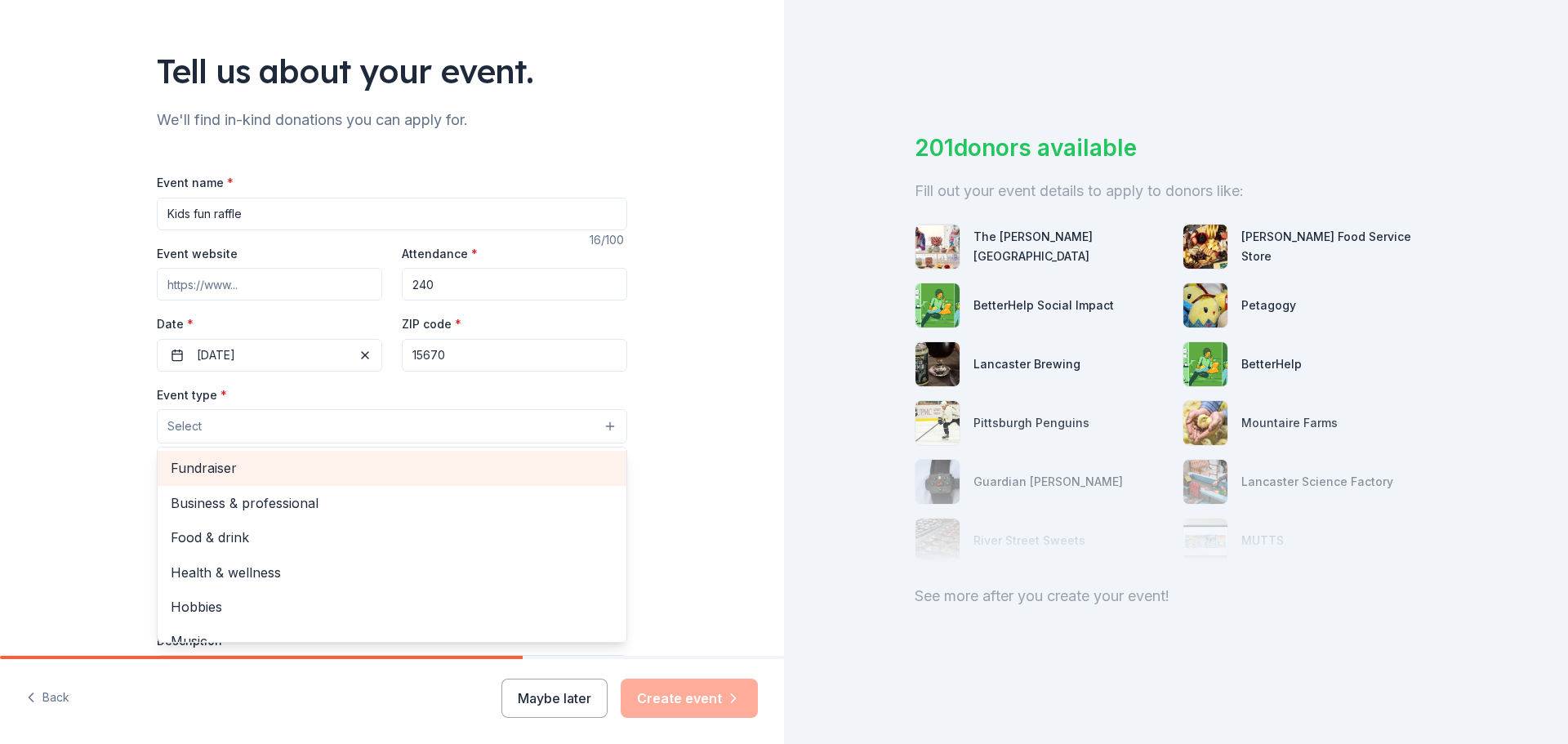
click at [433, 471] on span "Fundraiser" at bounding box center [391, 468] width 442 height 22
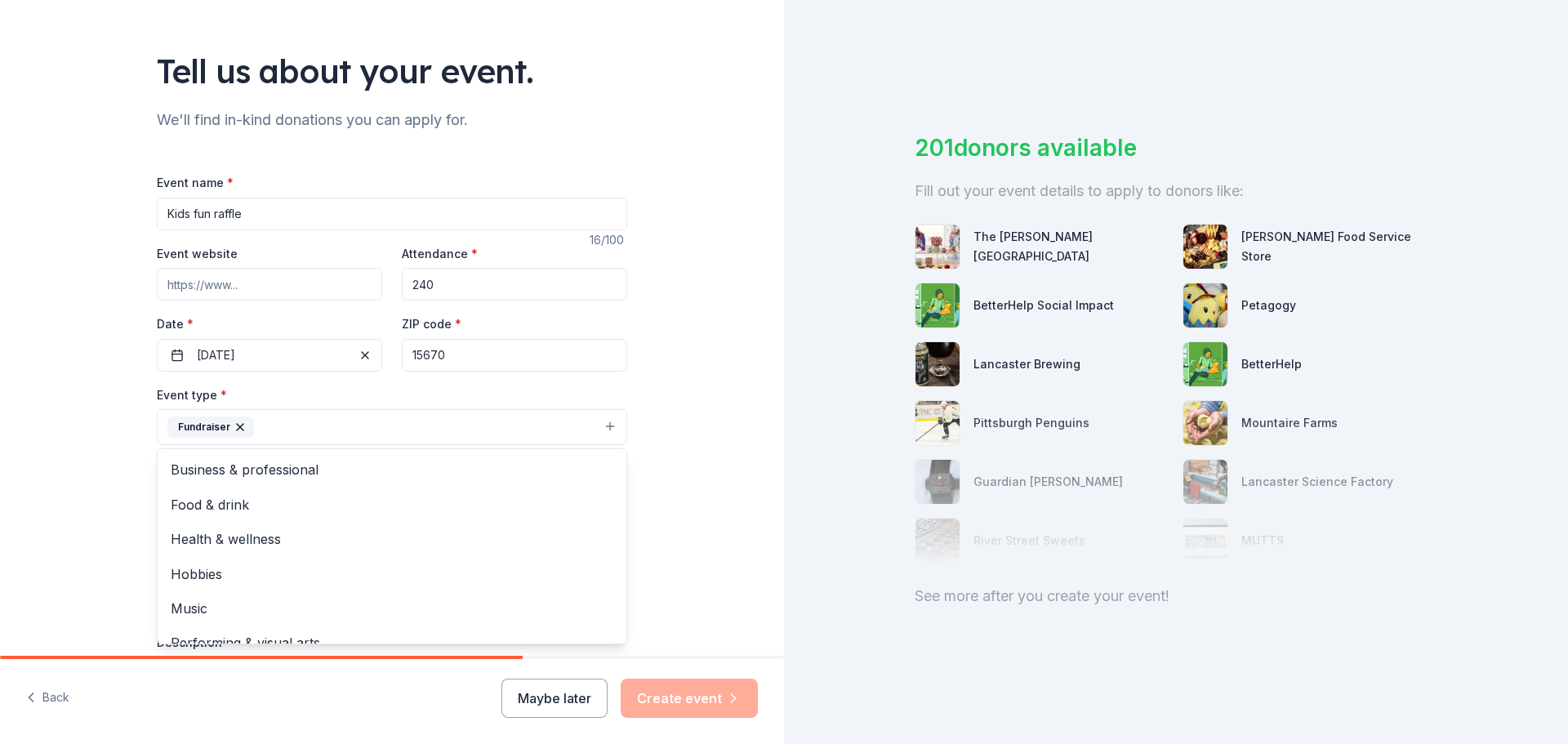
click at [707, 425] on div "Tell us about your event. We'll find in-kind donations you can apply for. Event…" at bounding box center [392, 462] width 784 height 1089
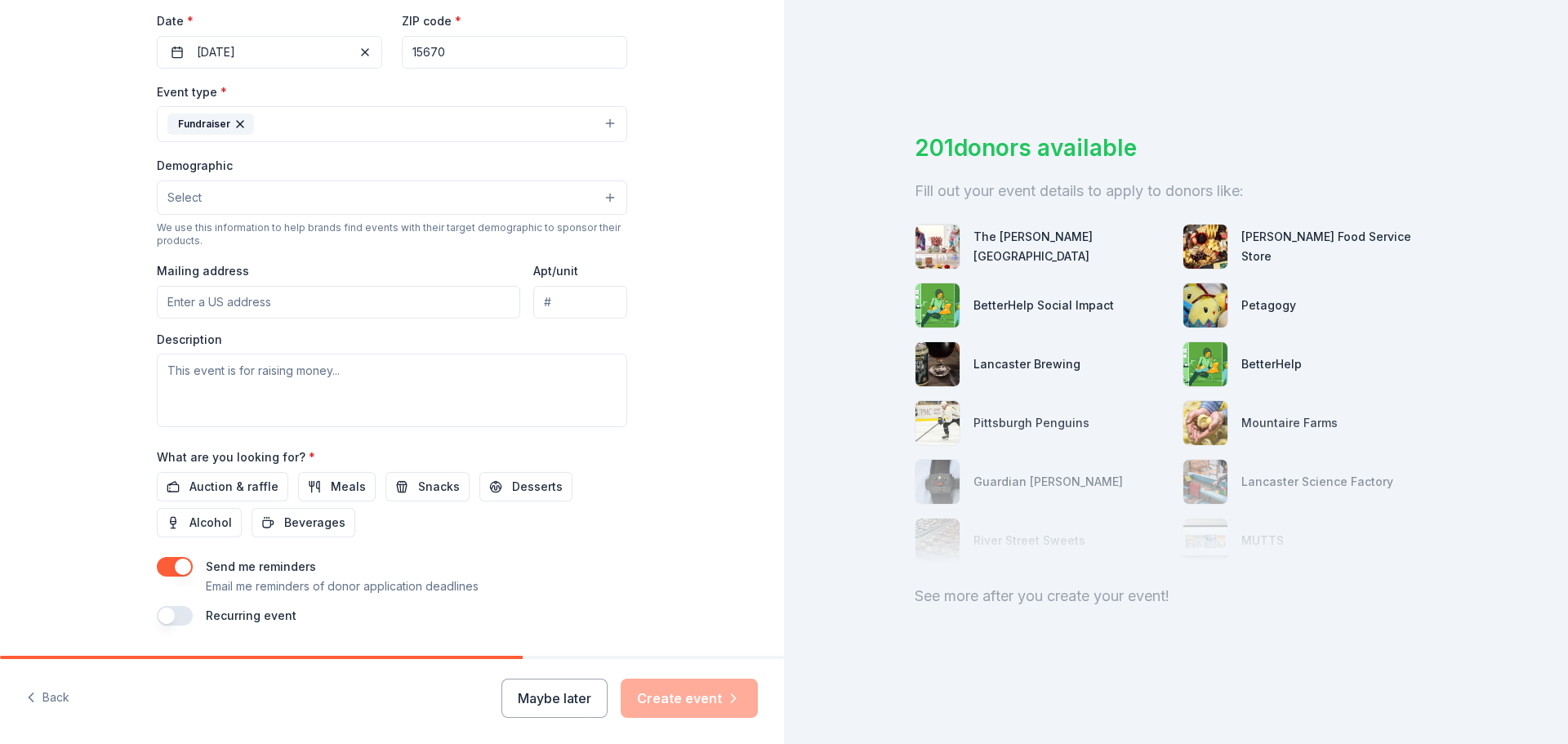
scroll to position [386, 0]
click at [242, 488] on span "Auction & raffle" at bounding box center [233, 486] width 89 height 20
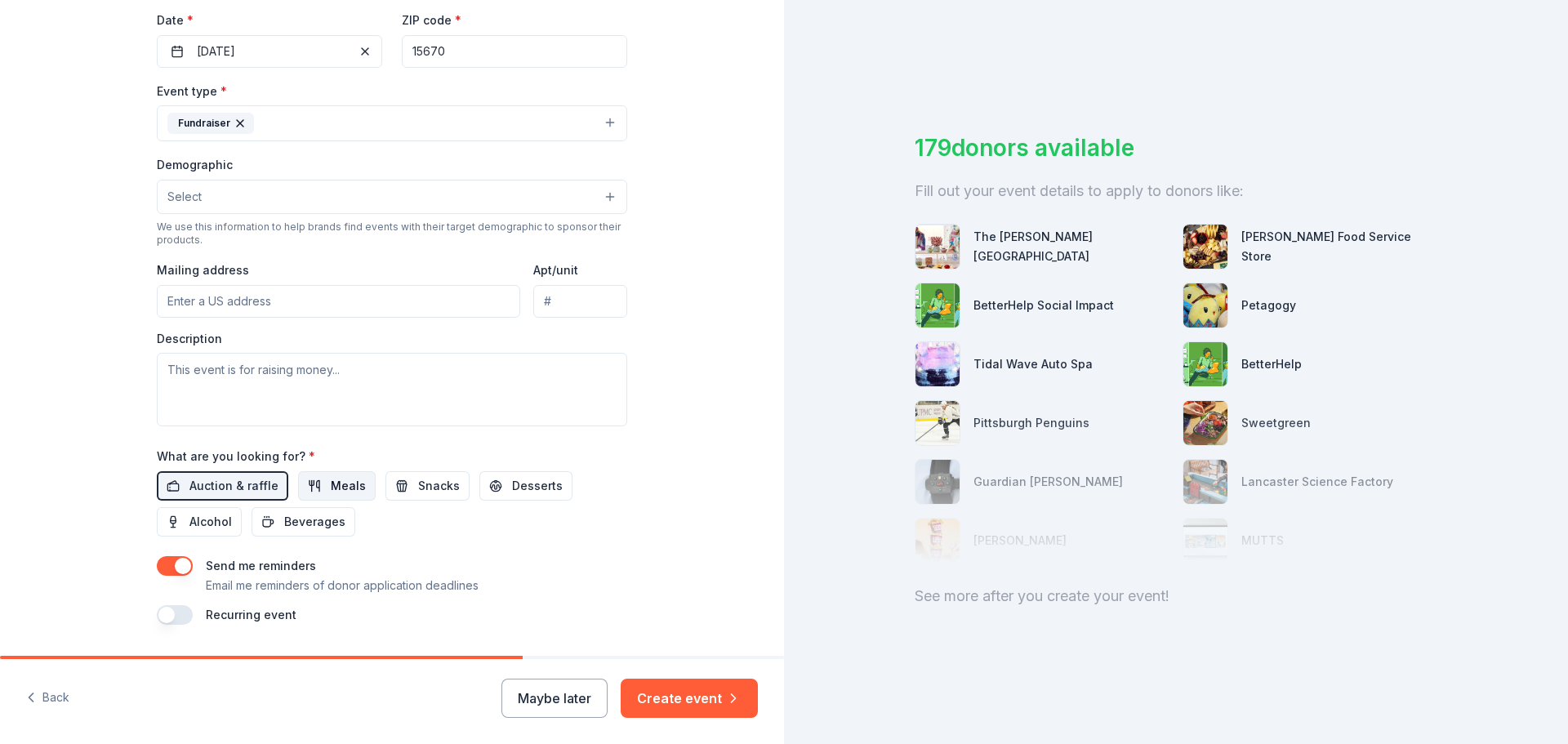
click at [341, 494] on span "Meals" at bounding box center [348, 486] width 35 height 20
click at [299, 200] on button "Select" at bounding box center [392, 197] width 470 height 34
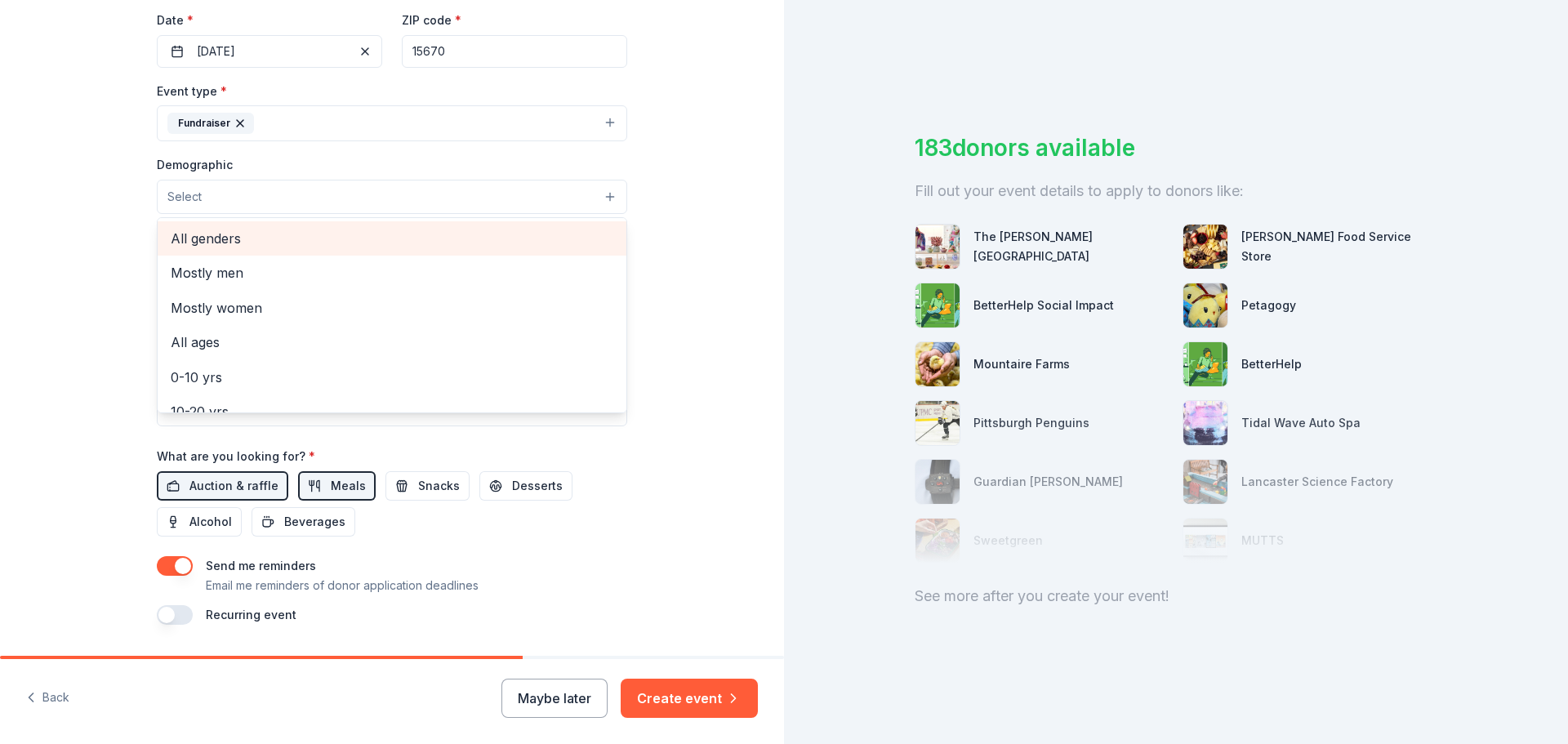
click at [287, 246] on span "All genders" at bounding box center [391, 239] width 442 height 22
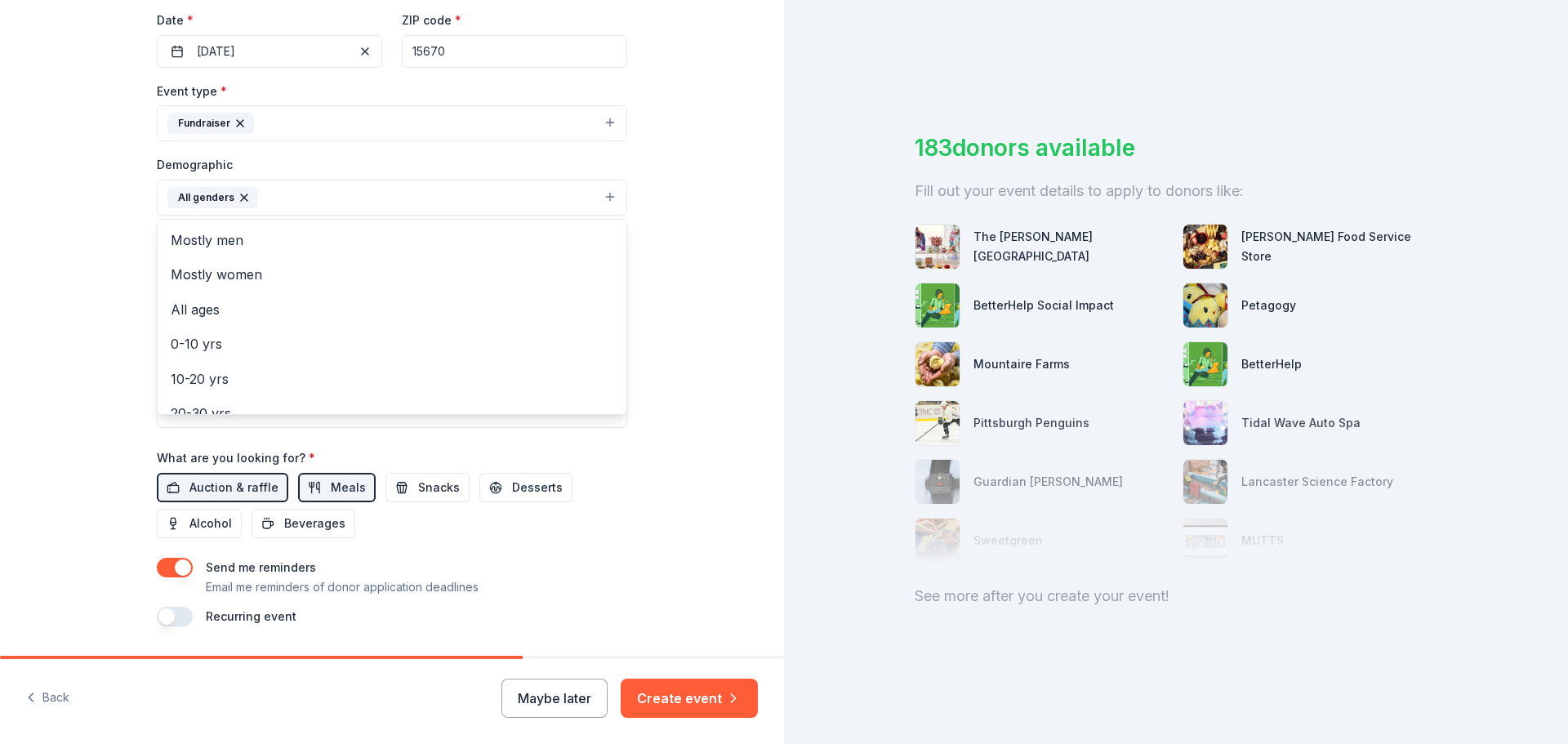
click at [748, 230] on div "Tell us about your event. We'll find in-kind donations you can apply for. Event…" at bounding box center [392, 159] width 784 height 1090
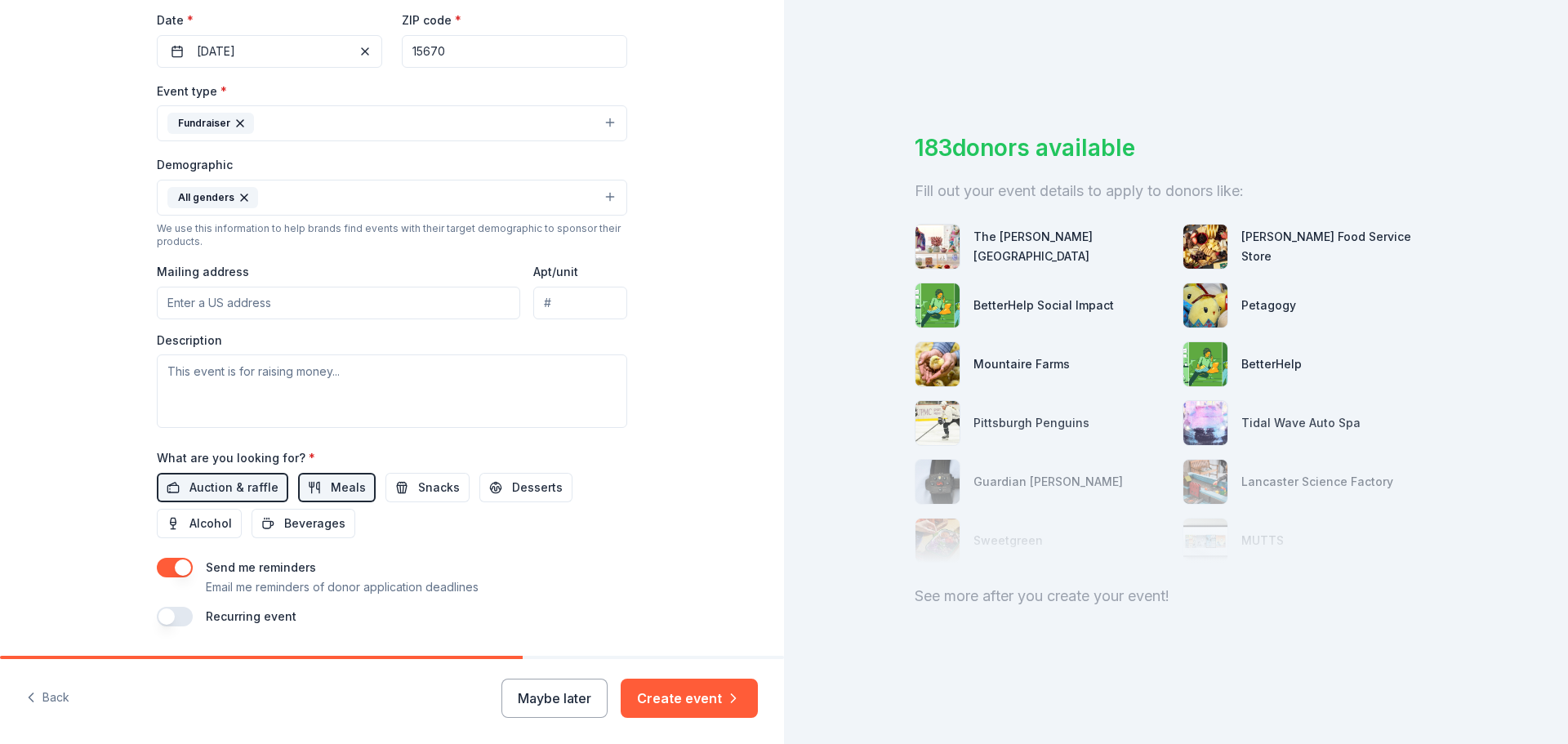
click at [404, 304] on input "Mailing address" at bounding box center [338, 302] width 364 height 32
click at [206, 303] on input "Mailing address" at bounding box center [338, 302] width 364 height 32
paste input "140 CC Hall Drive"
type input "140 C C Hall Drive, New Alexandria, PA, 15670"
click at [342, 380] on textarea at bounding box center [392, 391] width 470 height 74
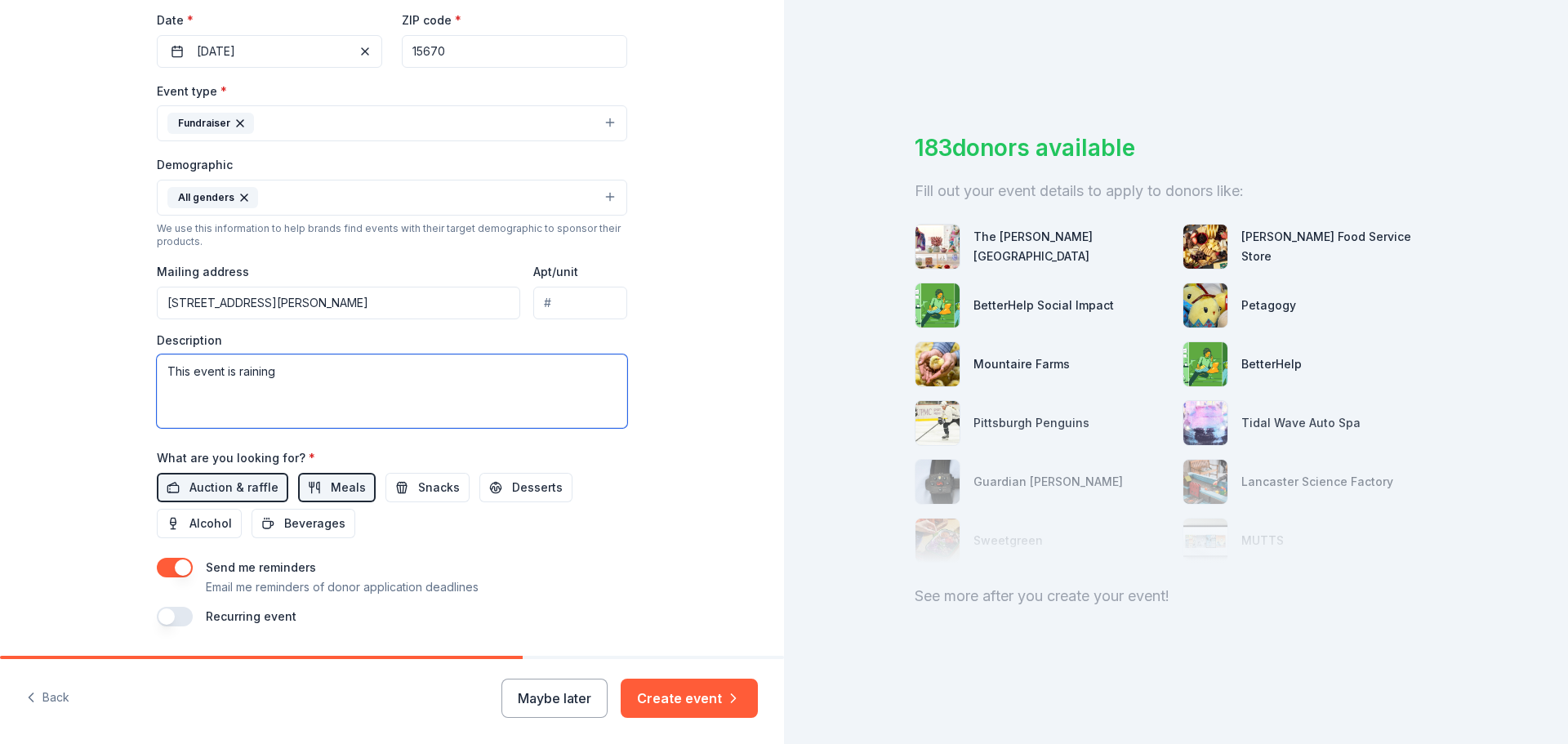
click at [308, 380] on textarea "This event is raining" at bounding box center [392, 391] width 470 height 74
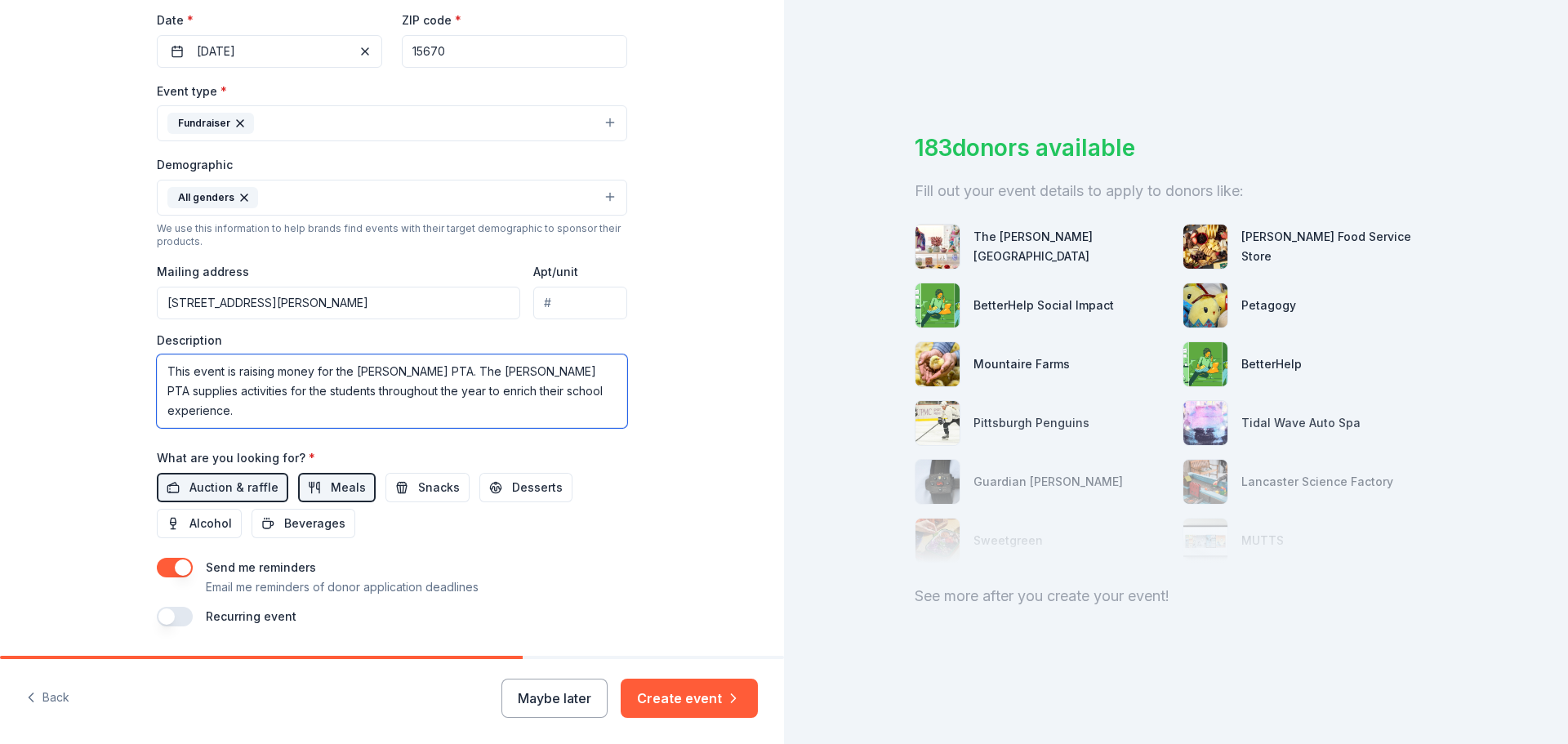
scroll to position [434, 0]
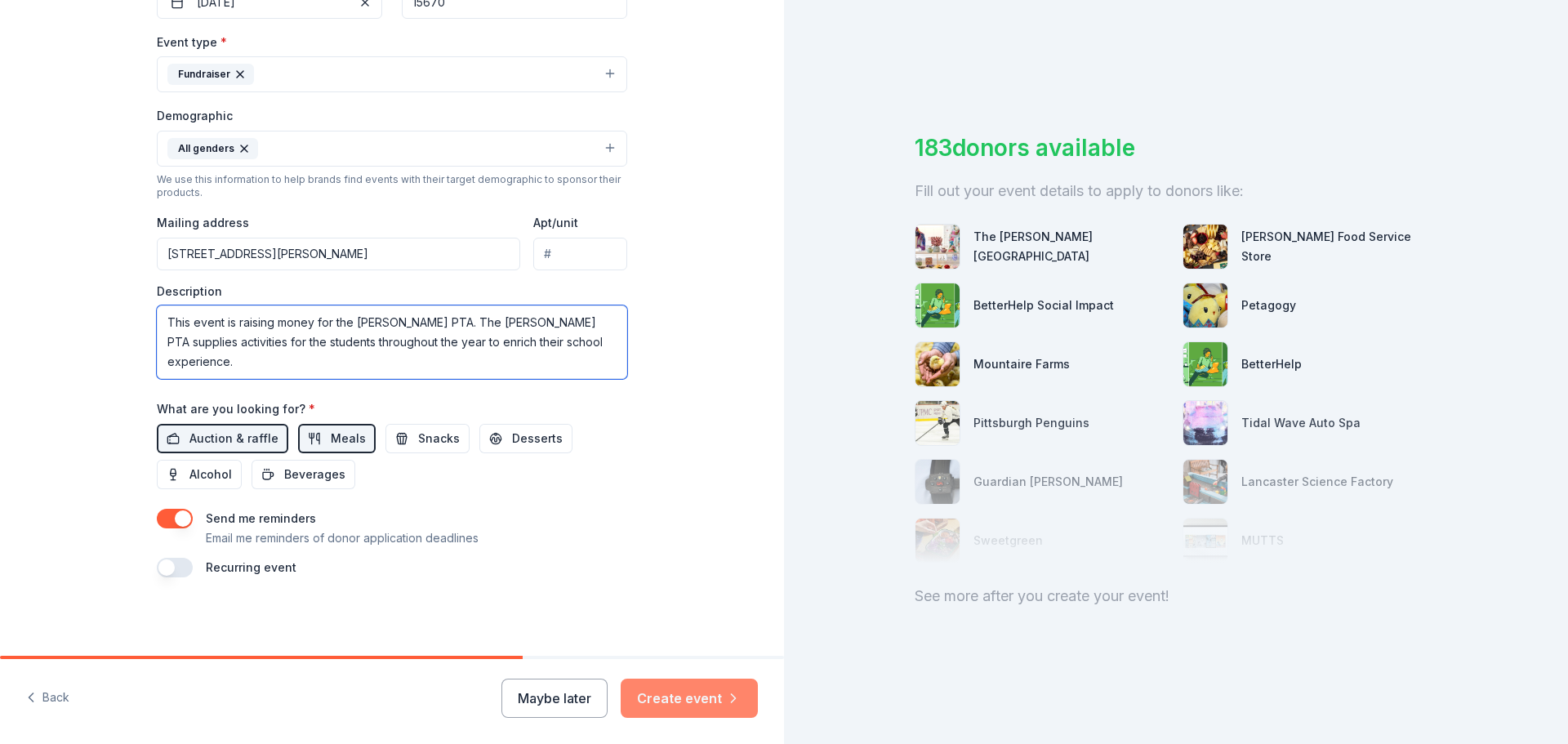
type textarea "This event is raising money for the Metzgar PTA. The Metzgar PTA supplies activ…"
click at [676, 701] on button "Create event" at bounding box center [689, 698] width 137 height 39
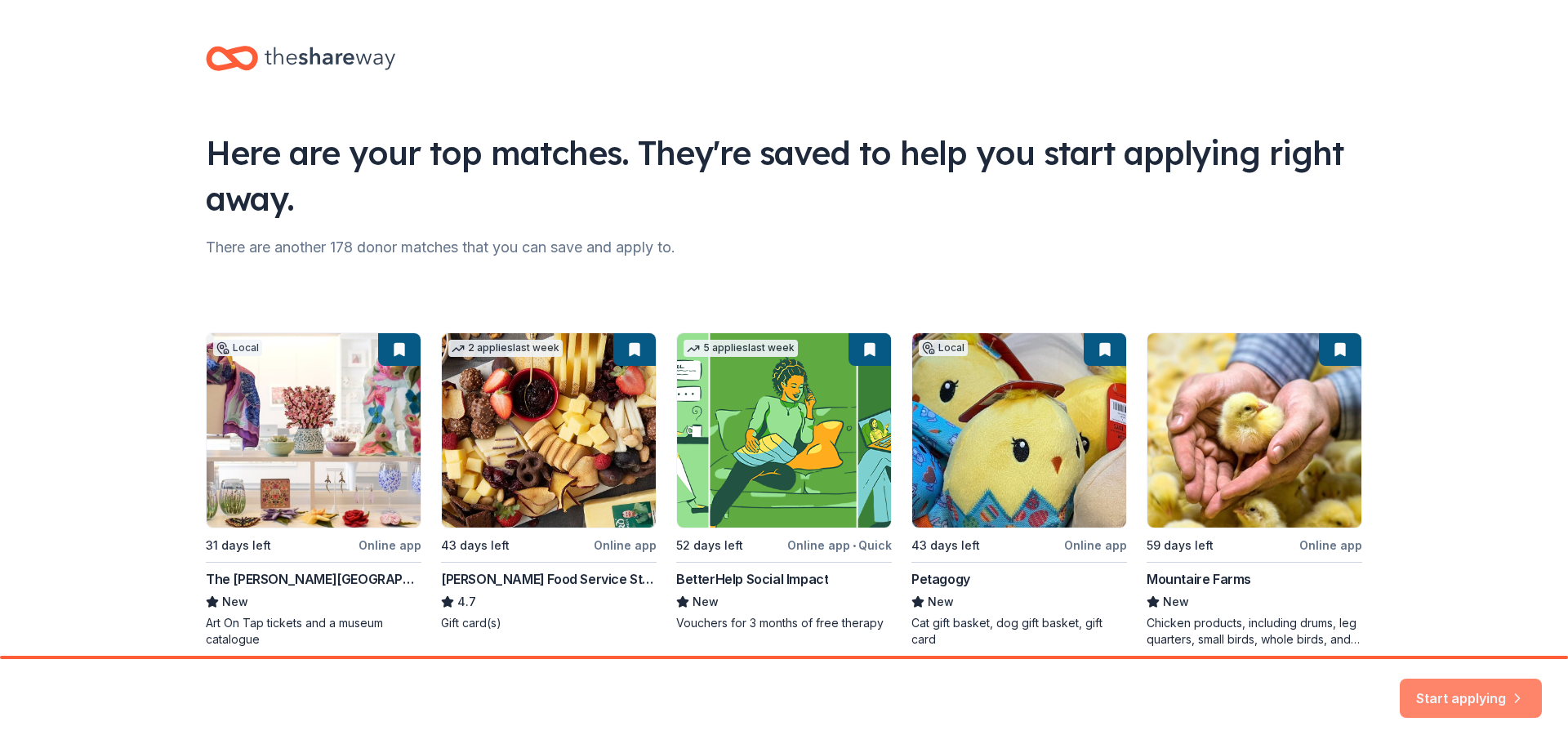
click at [1446, 698] on button "Start applying" at bounding box center [1471, 688] width 142 height 39
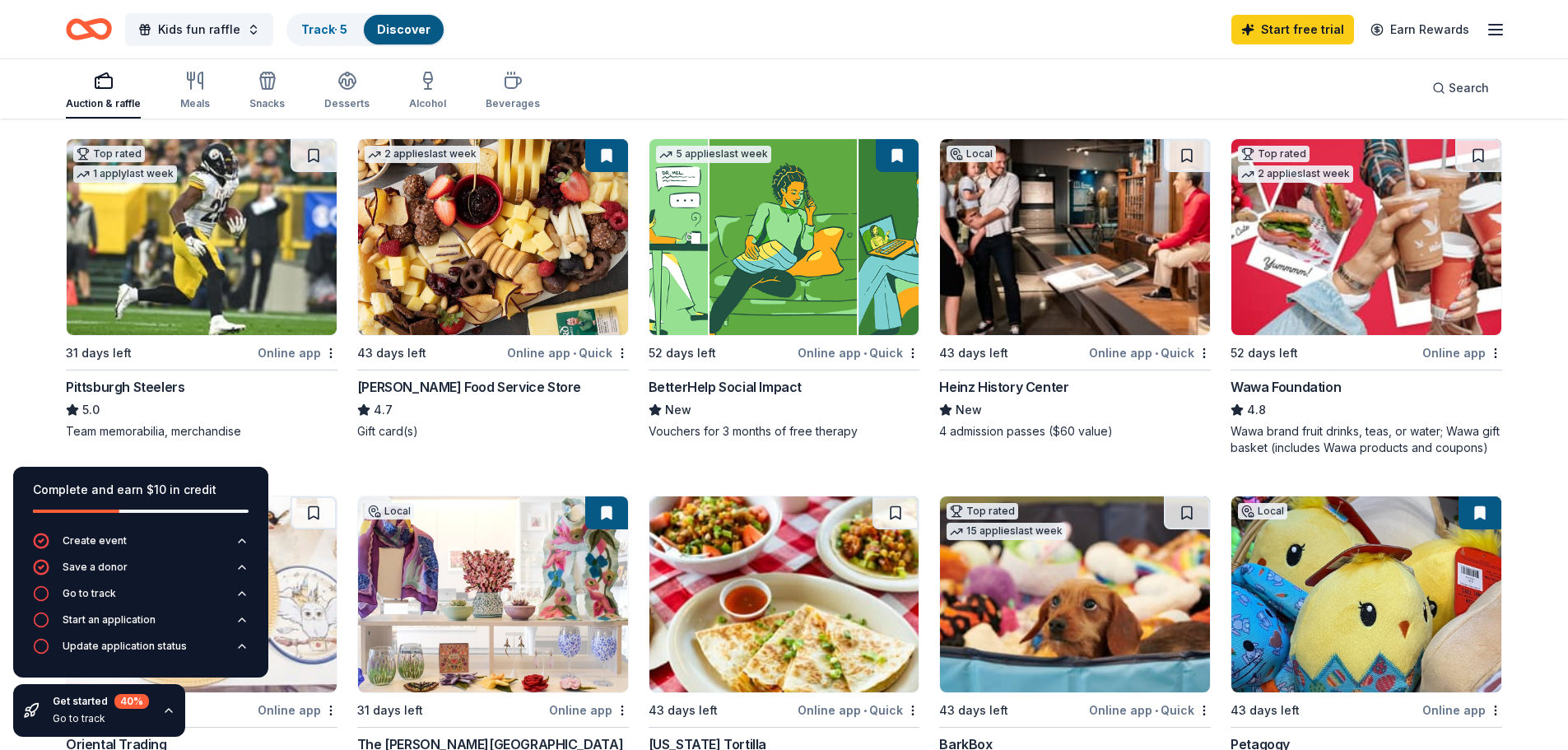
scroll to position [82, 0]
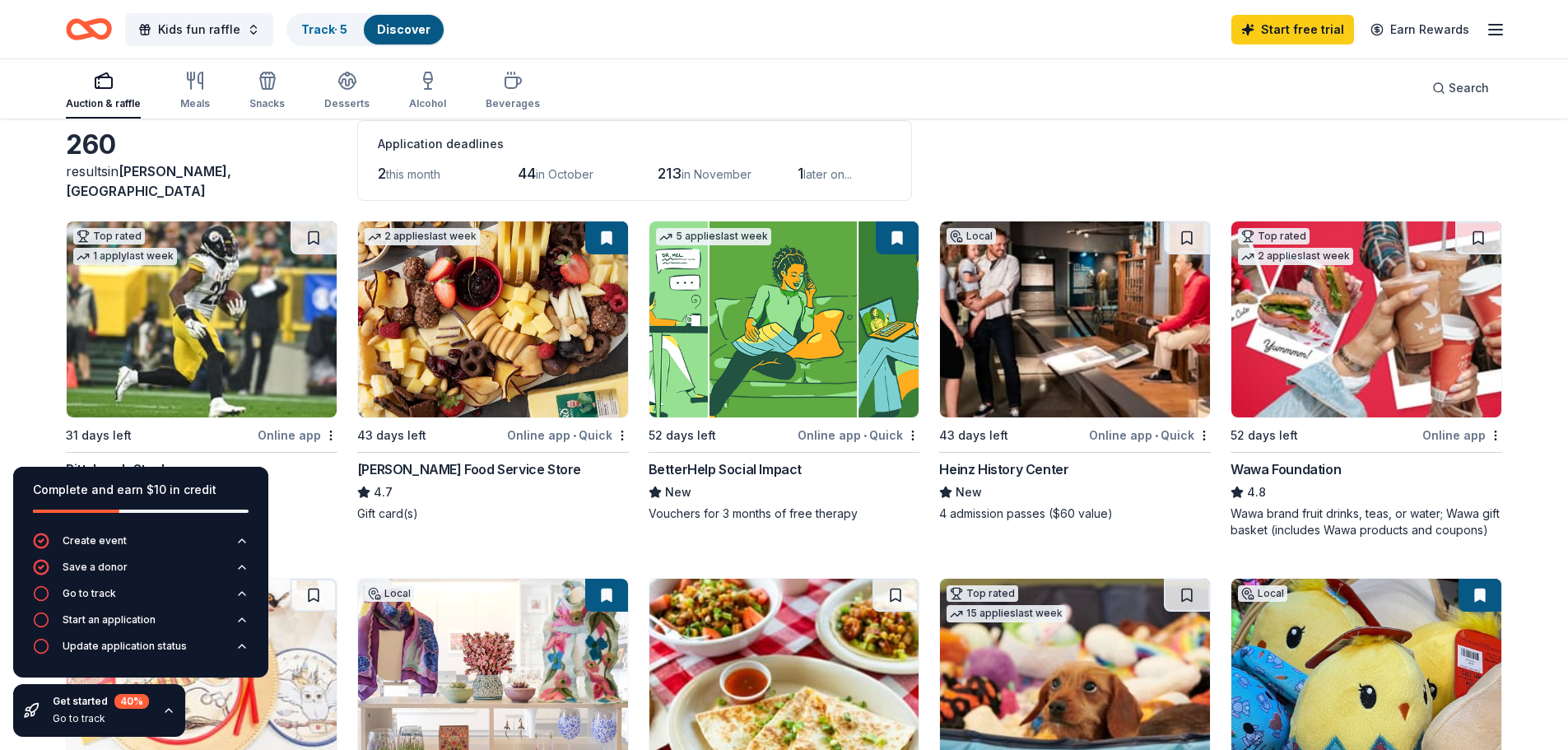
click at [230, 341] on img at bounding box center [202, 319] width 270 height 196
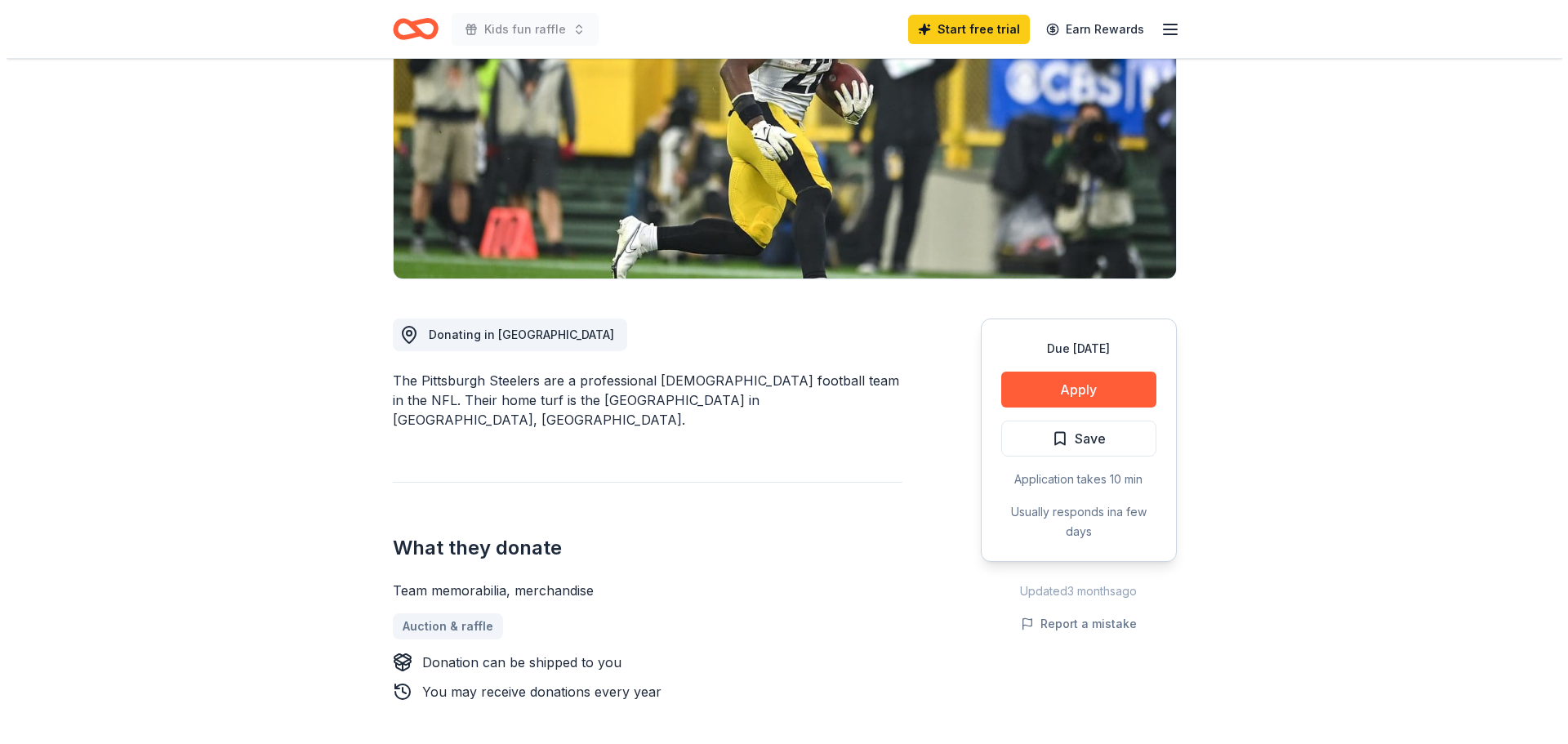
scroll to position [163, 0]
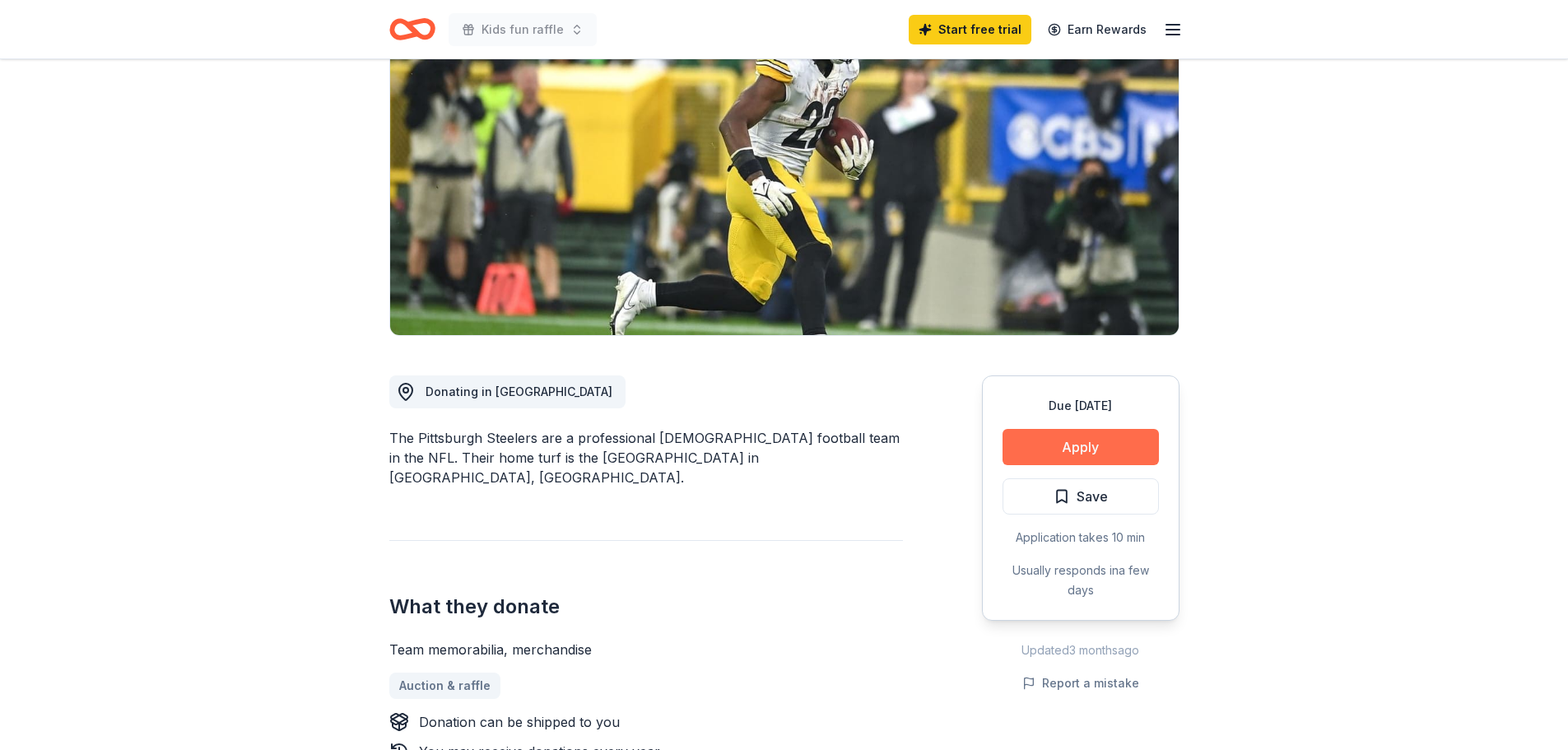
click at [1060, 453] on button "Apply" at bounding box center [1081, 447] width 156 height 36
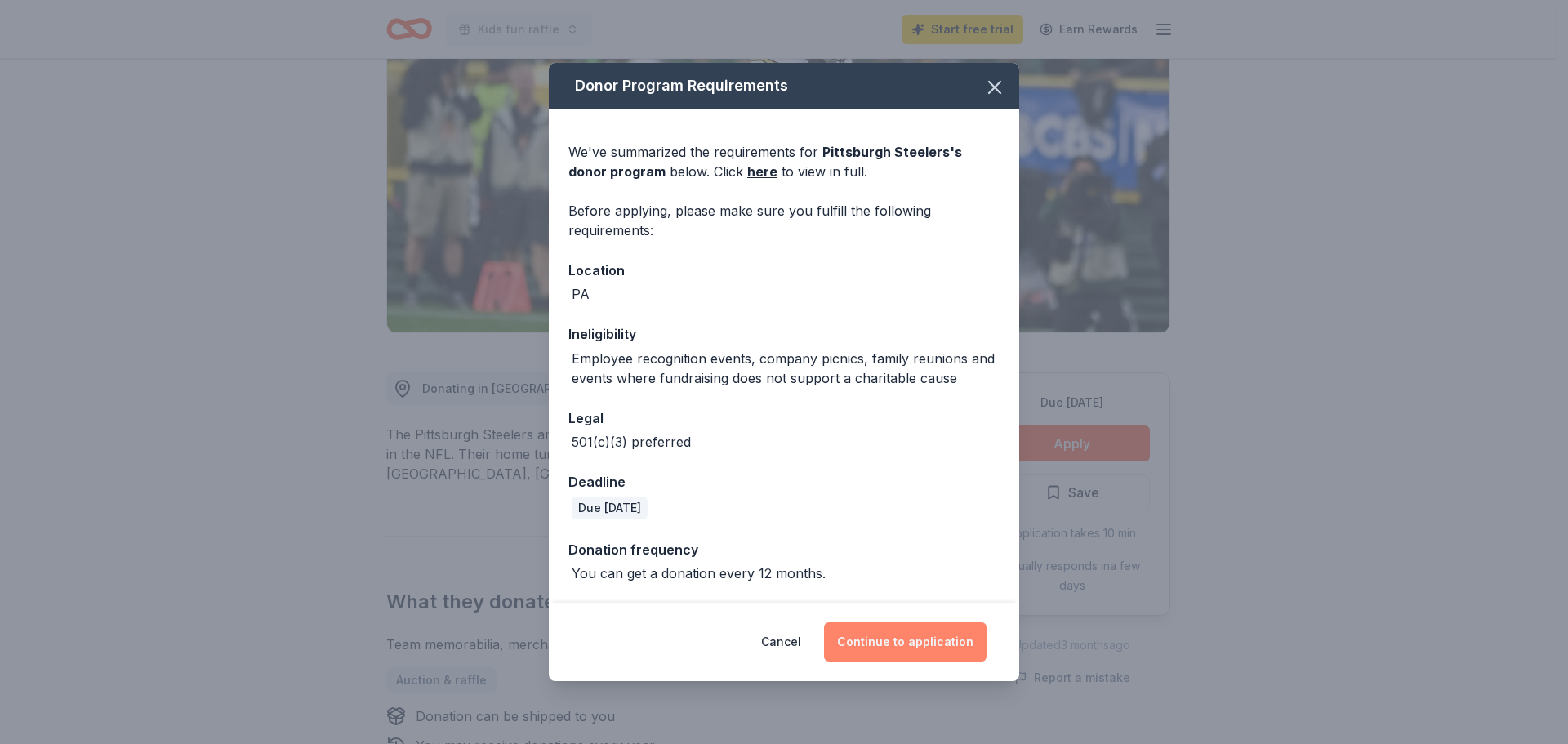
click at [879, 641] on button "Continue to application" at bounding box center [905, 643] width 162 height 39
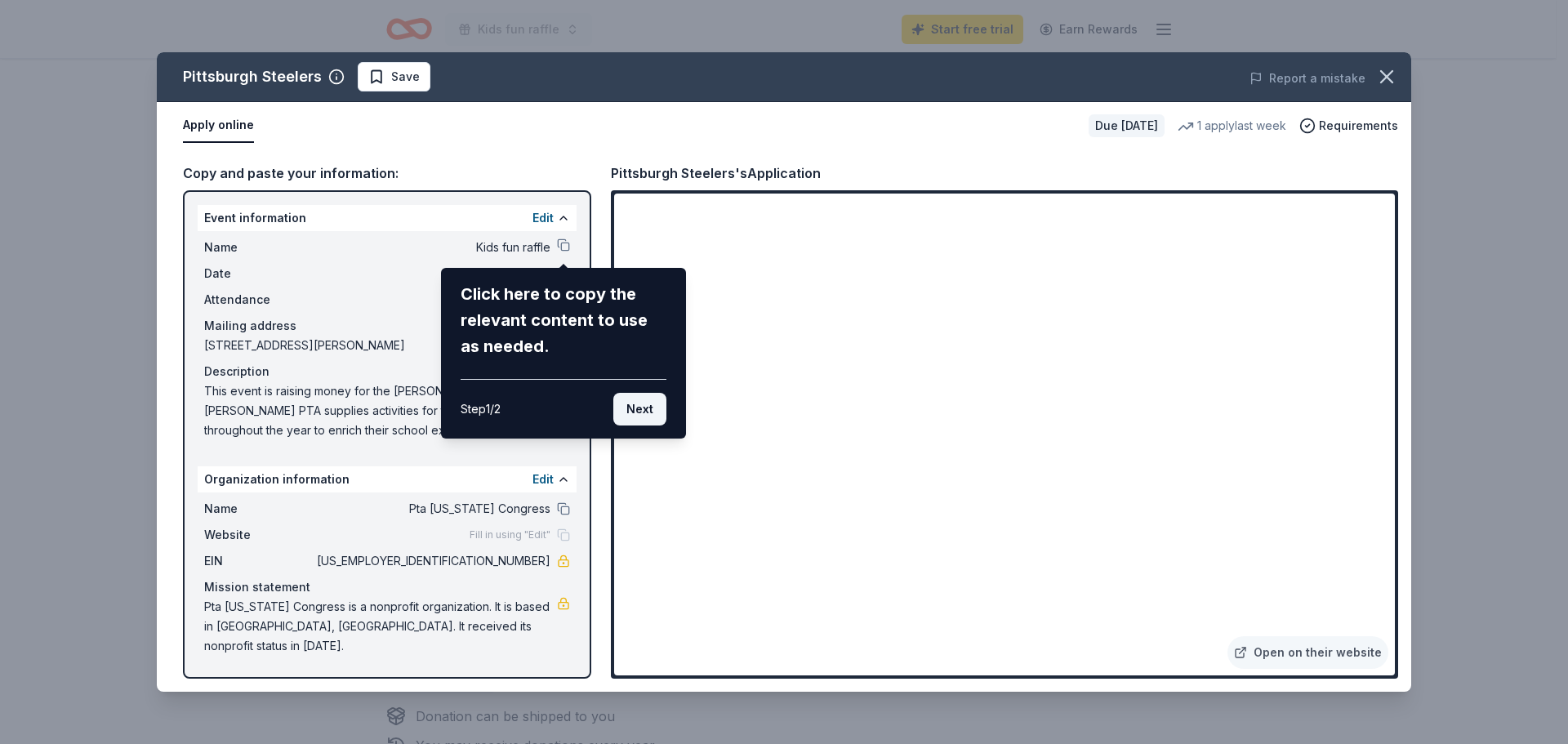
click at [632, 411] on button "Next" at bounding box center [639, 409] width 53 height 32
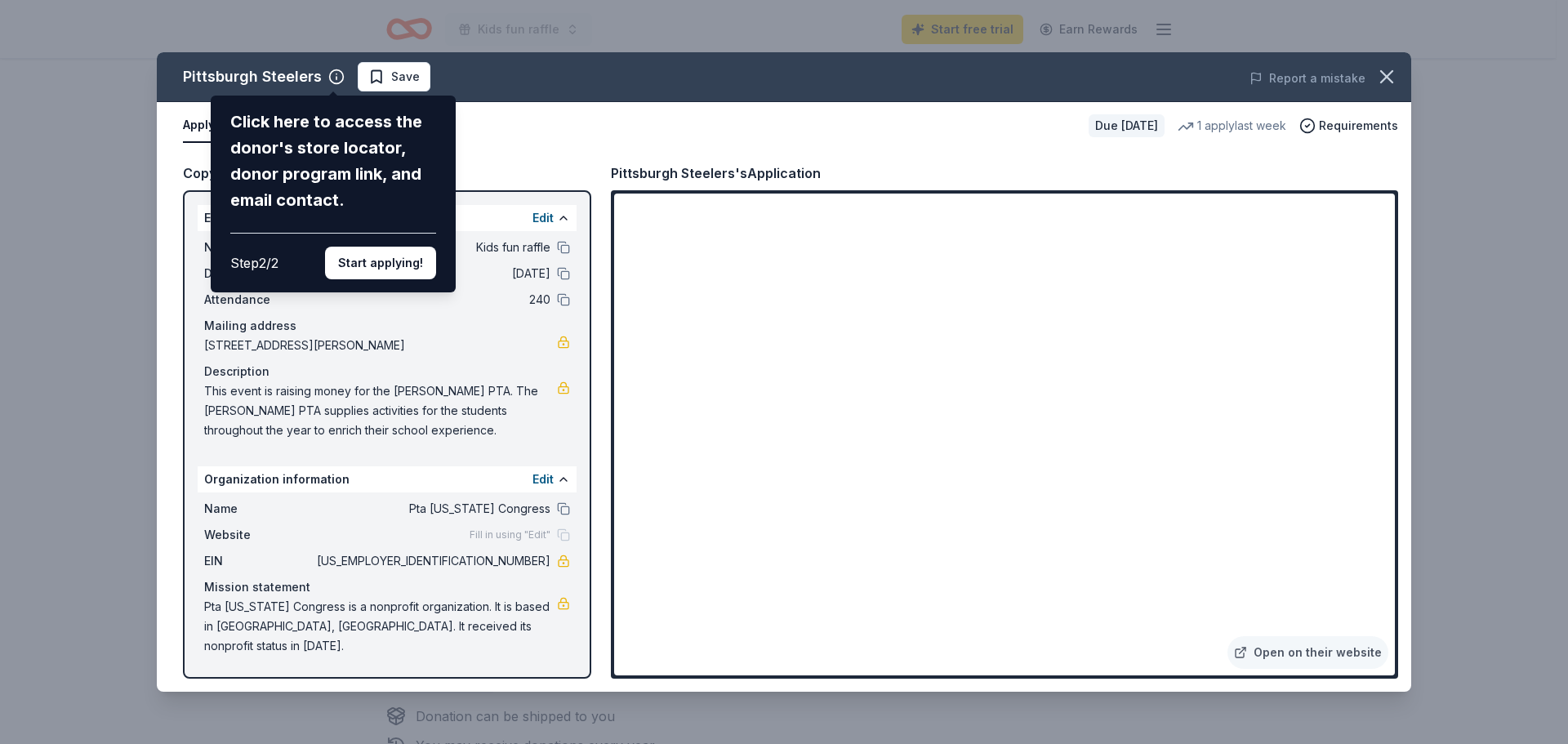
click at [1003, 425] on div "Pittsburgh Steelers Click here to access the donor's store locator, donor progr…" at bounding box center [784, 372] width 1255 height 640
click at [382, 267] on button "Start applying!" at bounding box center [381, 263] width 111 height 32
